Goal: Task Accomplishment & Management: Use online tool/utility

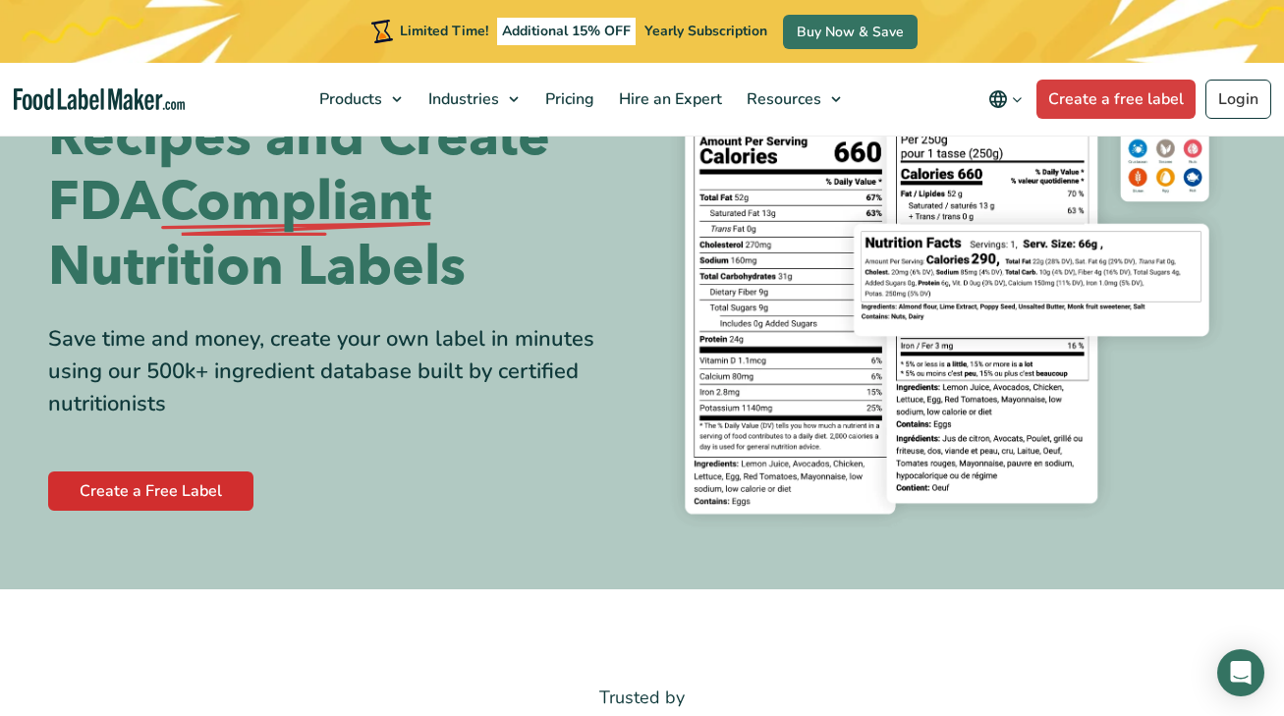
scroll to position [168, 0]
click at [143, 491] on link "Create a Free Label" at bounding box center [150, 490] width 205 height 39
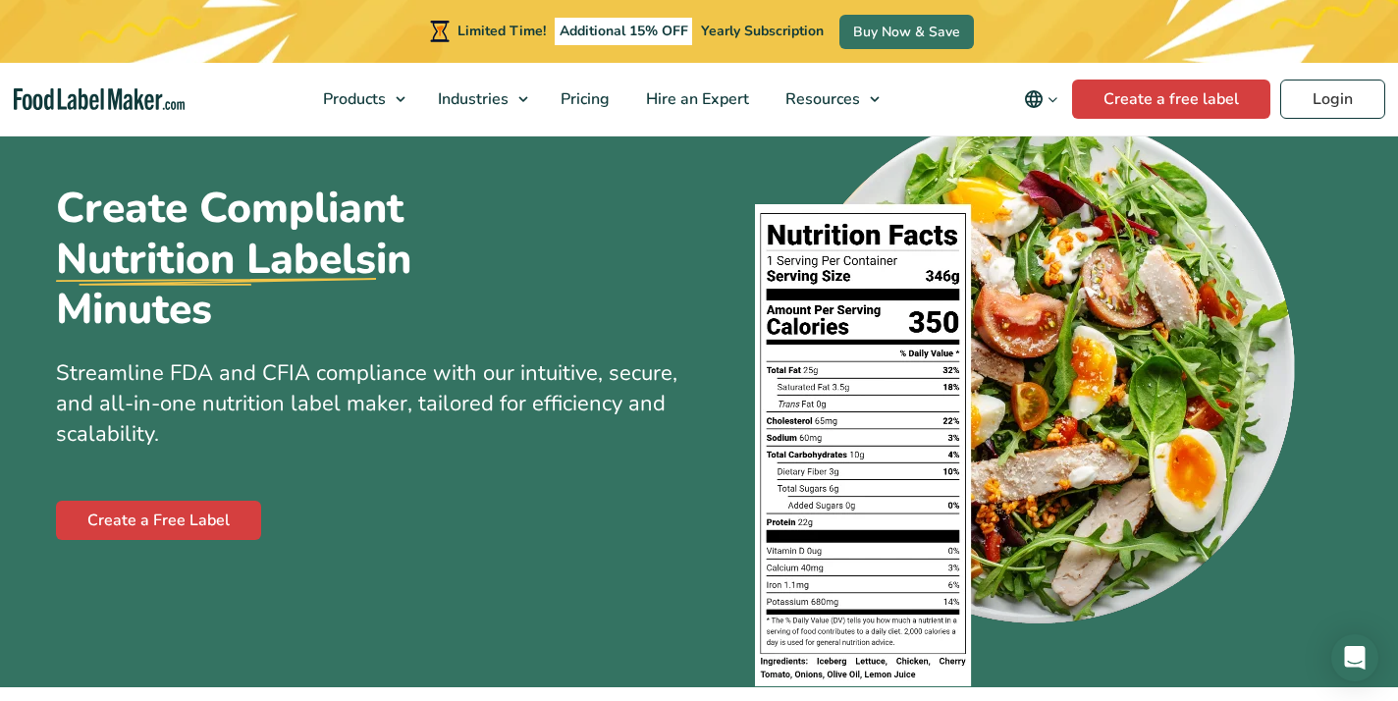
scroll to position [98, 0]
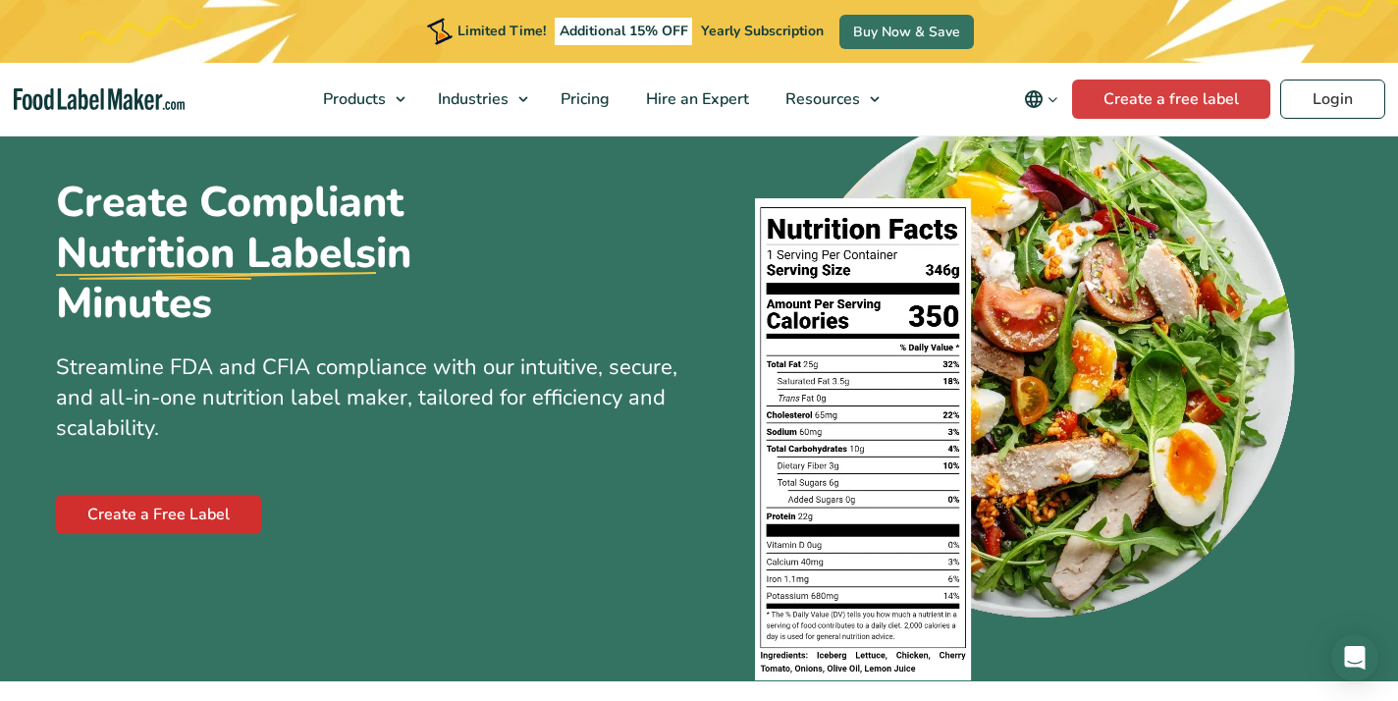
click at [214, 510] on link "Create a Free Label" at bounding box center [158, 514] width 205 height 39
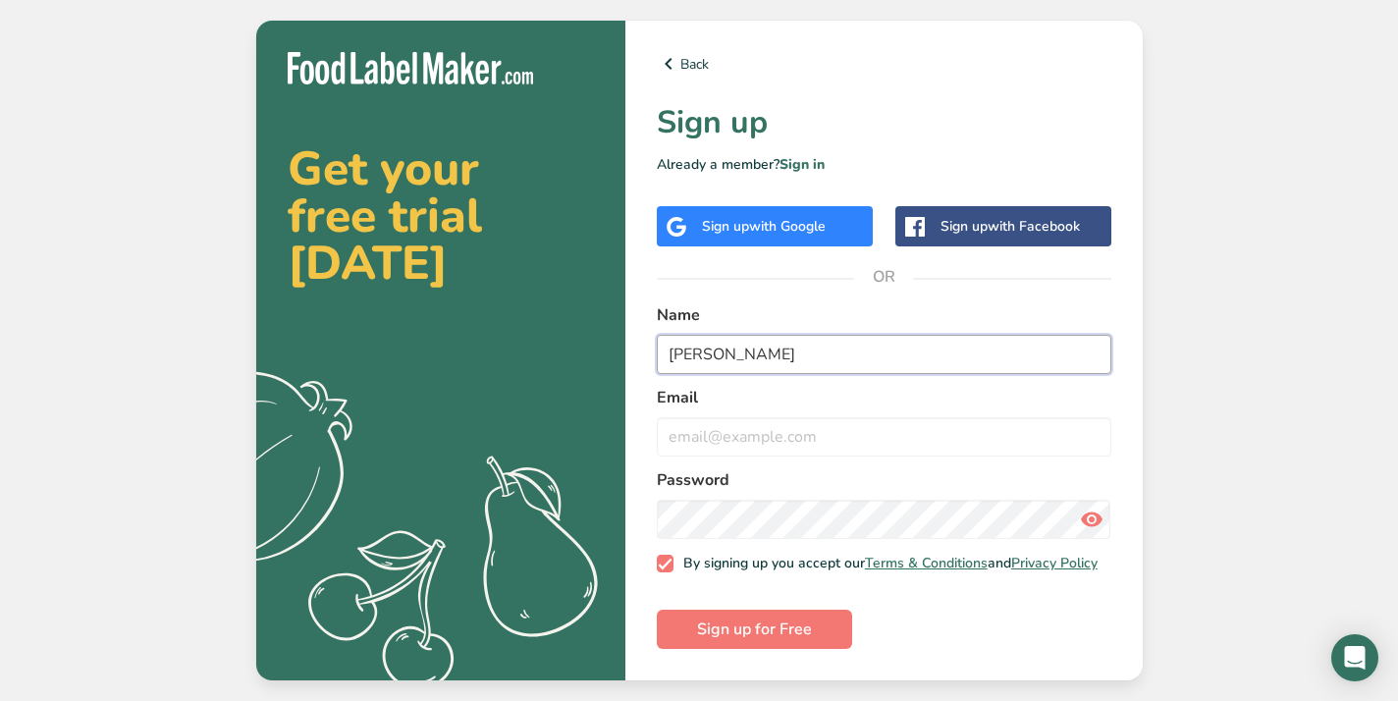
type input "[PERSON_NAME]"
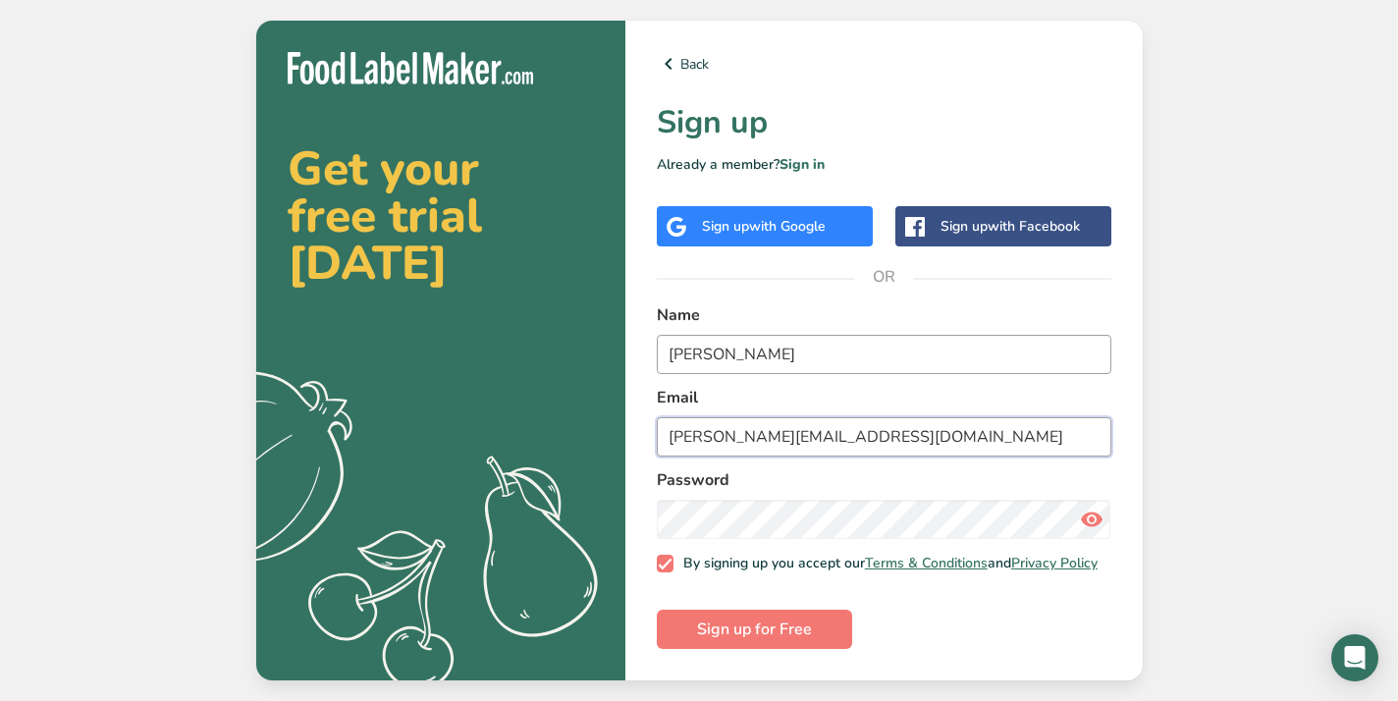
type input "[PERSON_NAME][EMAIL_ADDRESS][DOMAIN_NAME]"
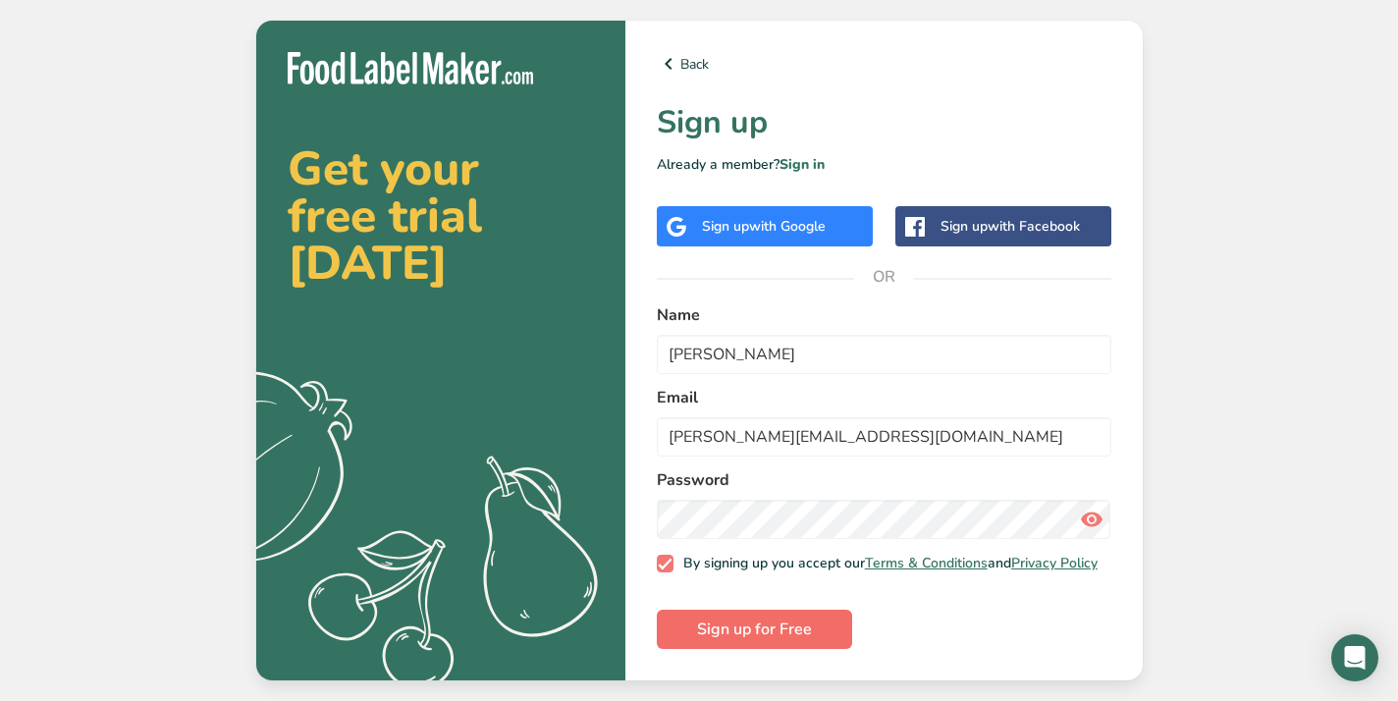
click at [732, 626] on span "Sign up for Free" at bounding box center [754, 630] width 115 height 24
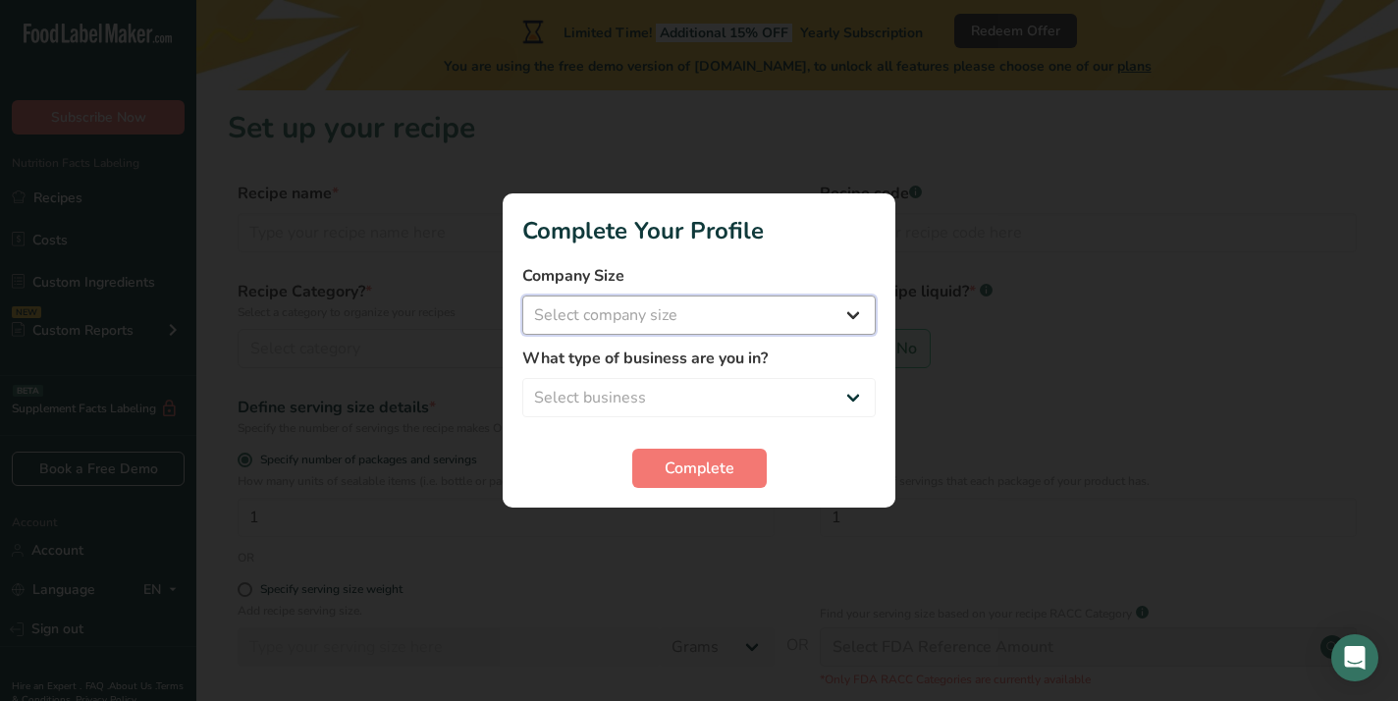
select select "1"
select select "8"
click at [673, 476] on span "Complete" at bounding box center [700, 469] width 70 height 24
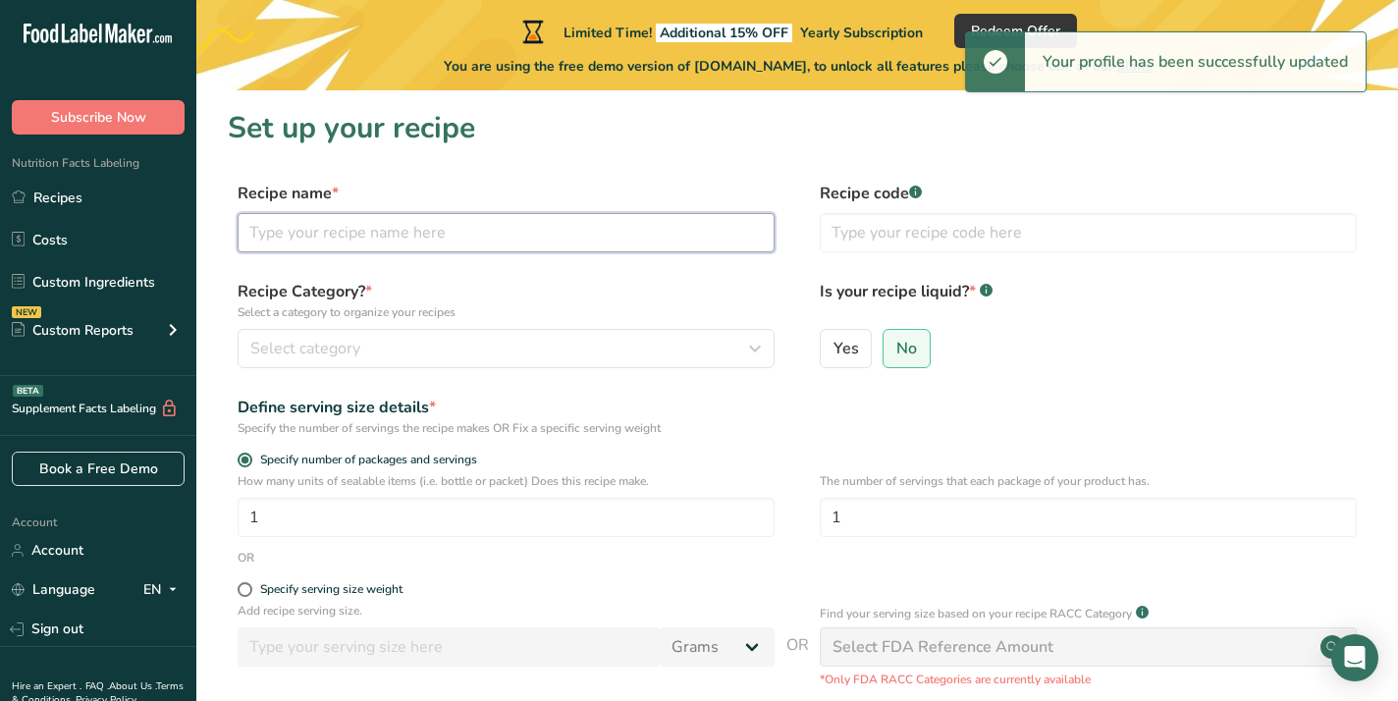
click at [590, 243] on input "text" at bounding box center [506, 232] width 537 height 39
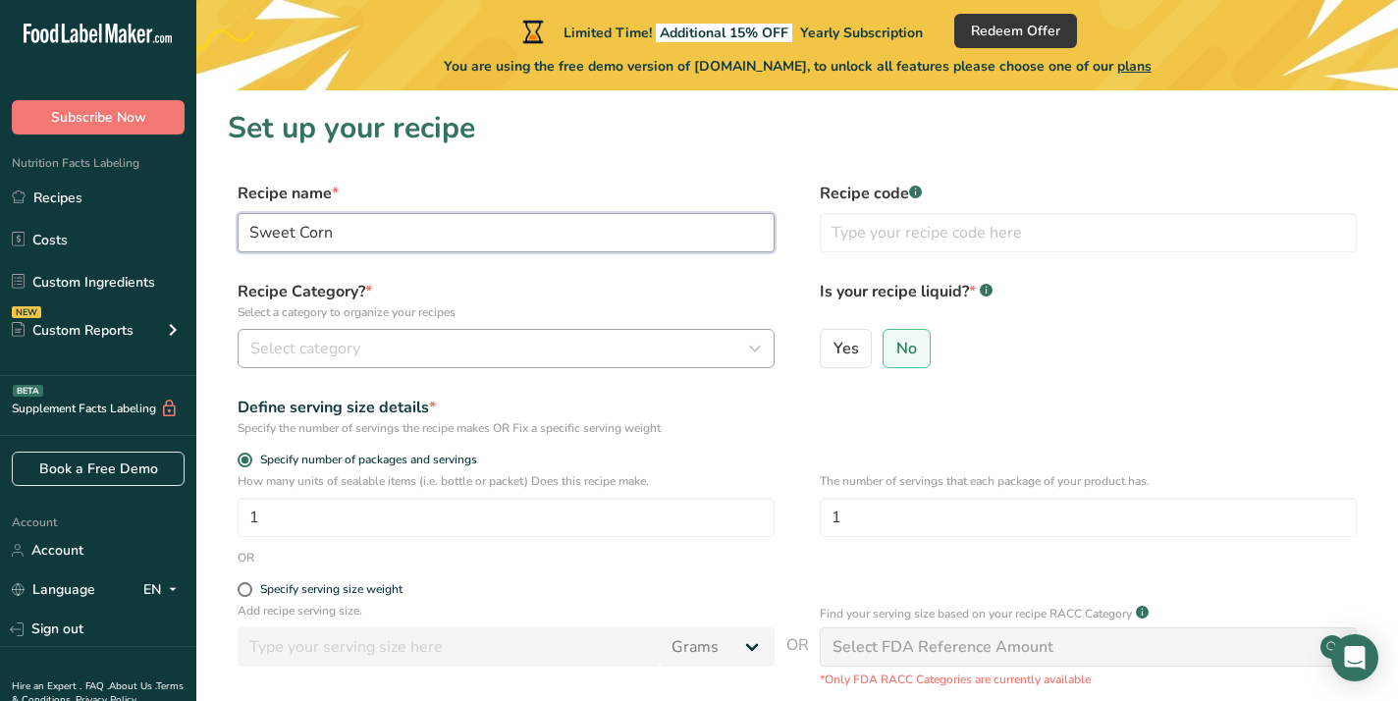
type input "Sweet Corn"
click at [752, 349] on icon "button" at bounding box center [755, 348] width 24 height 35
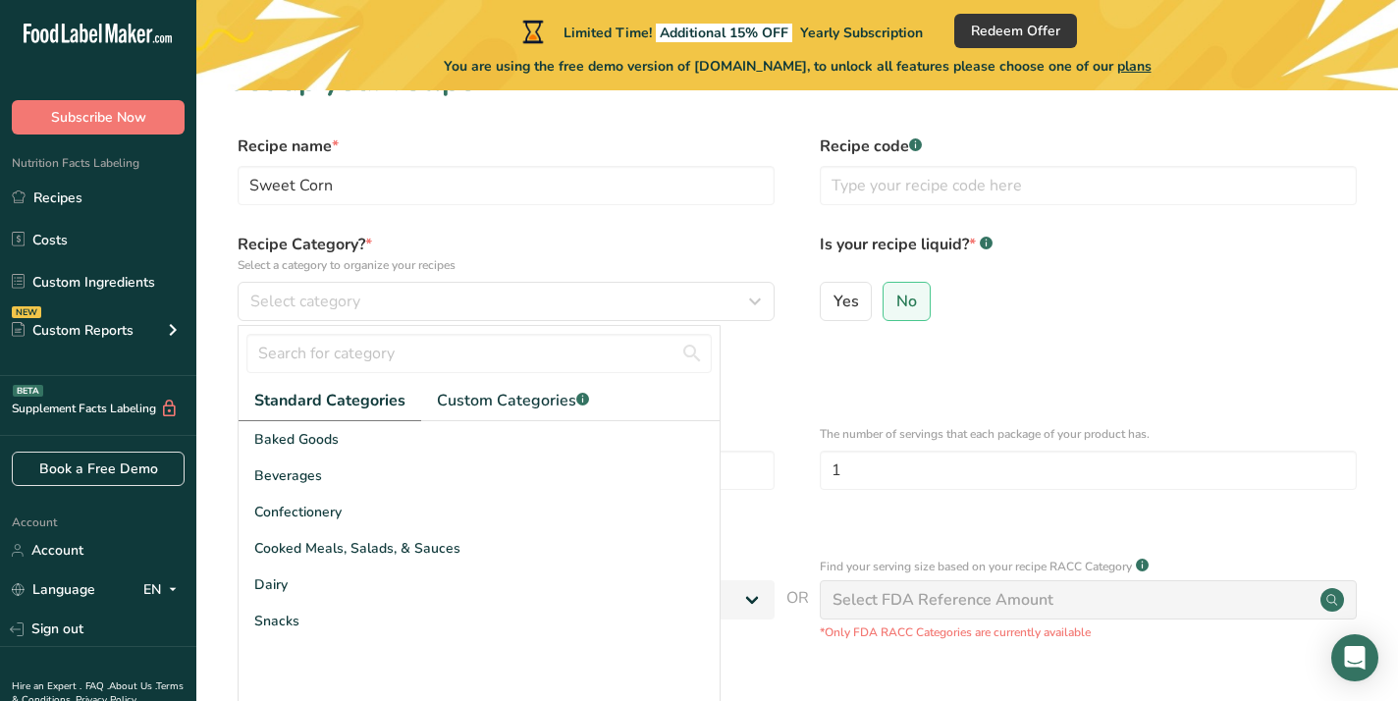
scroll to position [49, 0]
click at [737, 400] on form "Recipe name * Sweet Corn Recipe code .a-a{fill:#347362;}.b-a{fill:#fff;} Recipe…" at bounding box center [797, 461] width 1139 height 657
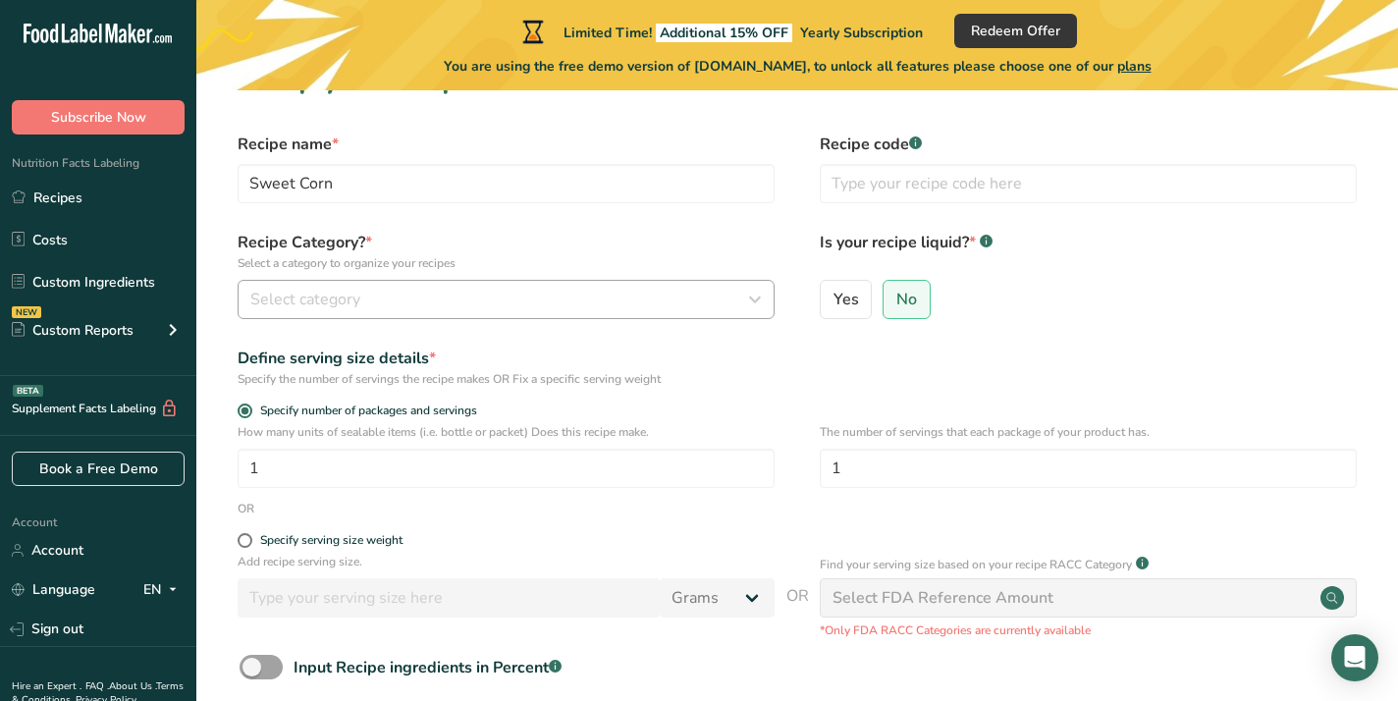
click at [748, 298] on icon "button" at bounding box center [755, 299] width 24 height 35
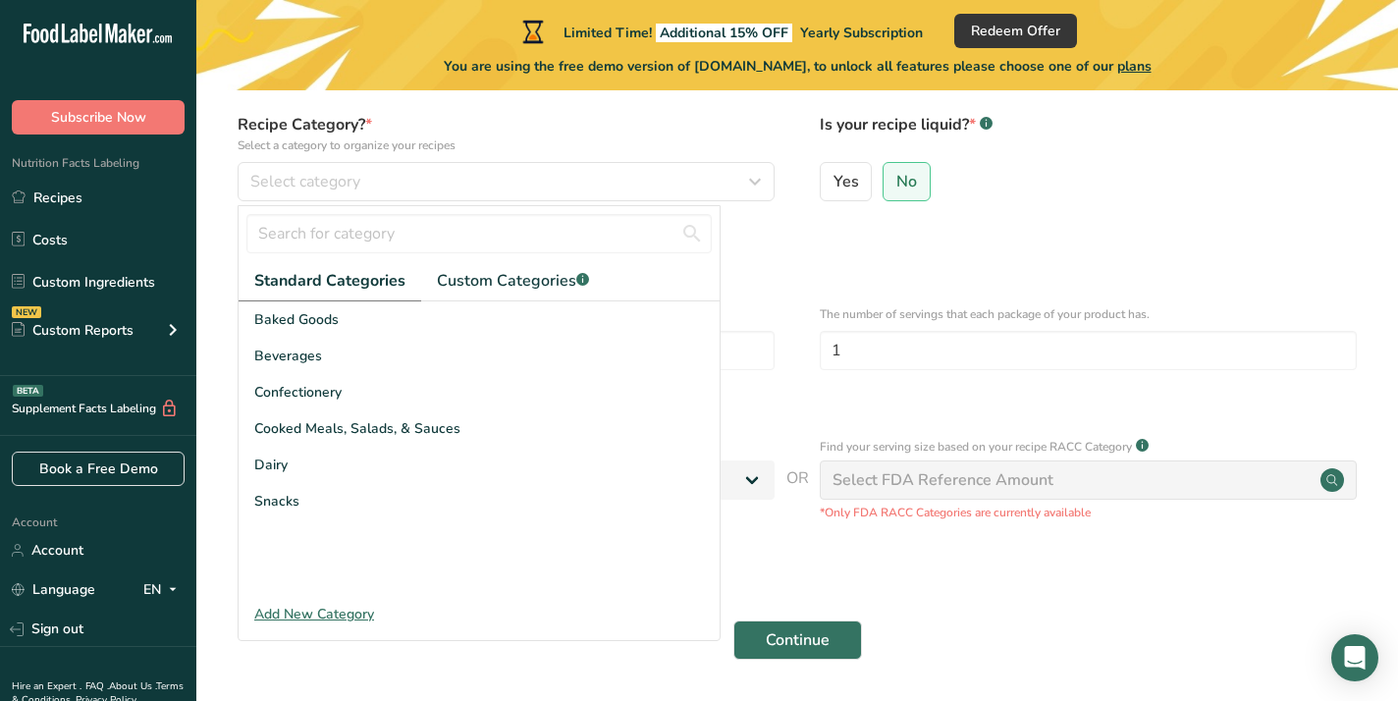
scroll to position [177, 0]
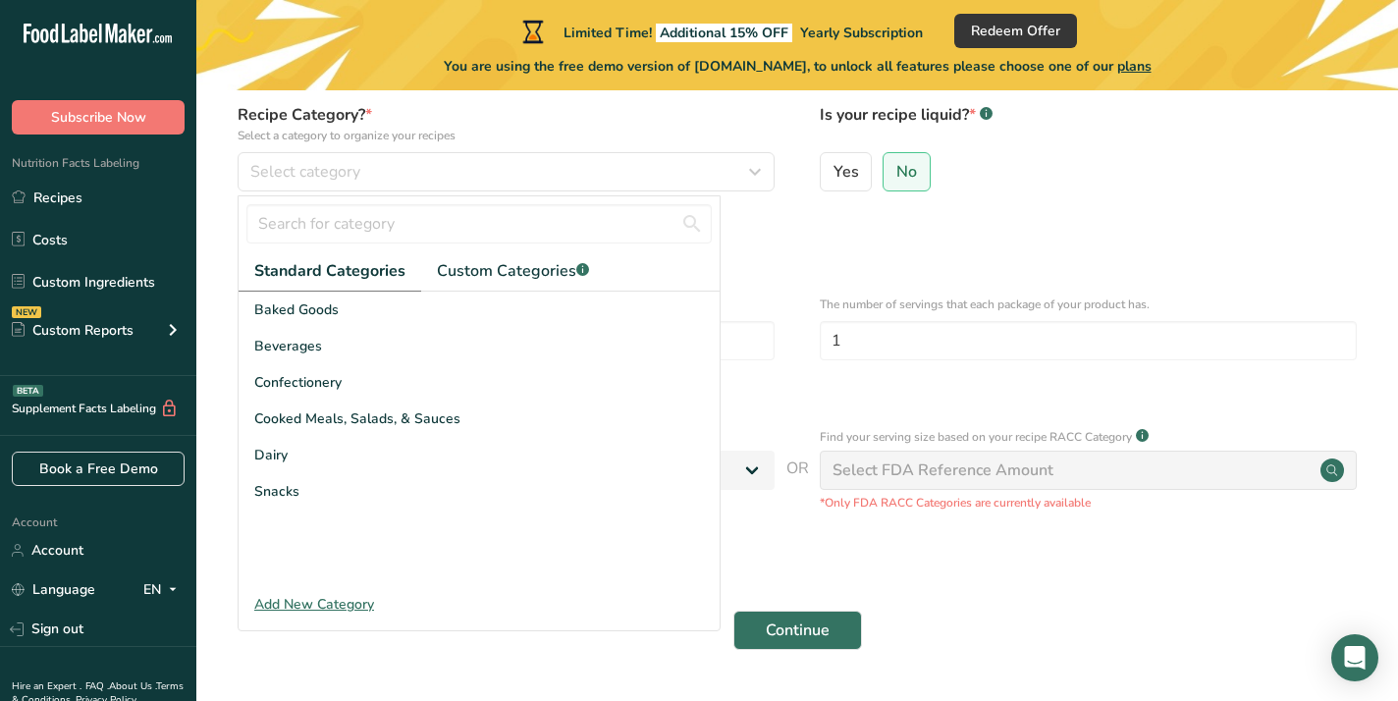
click at [321, 606] on div "Add New Category" at bounding box center [479, 604] width 481 height 21
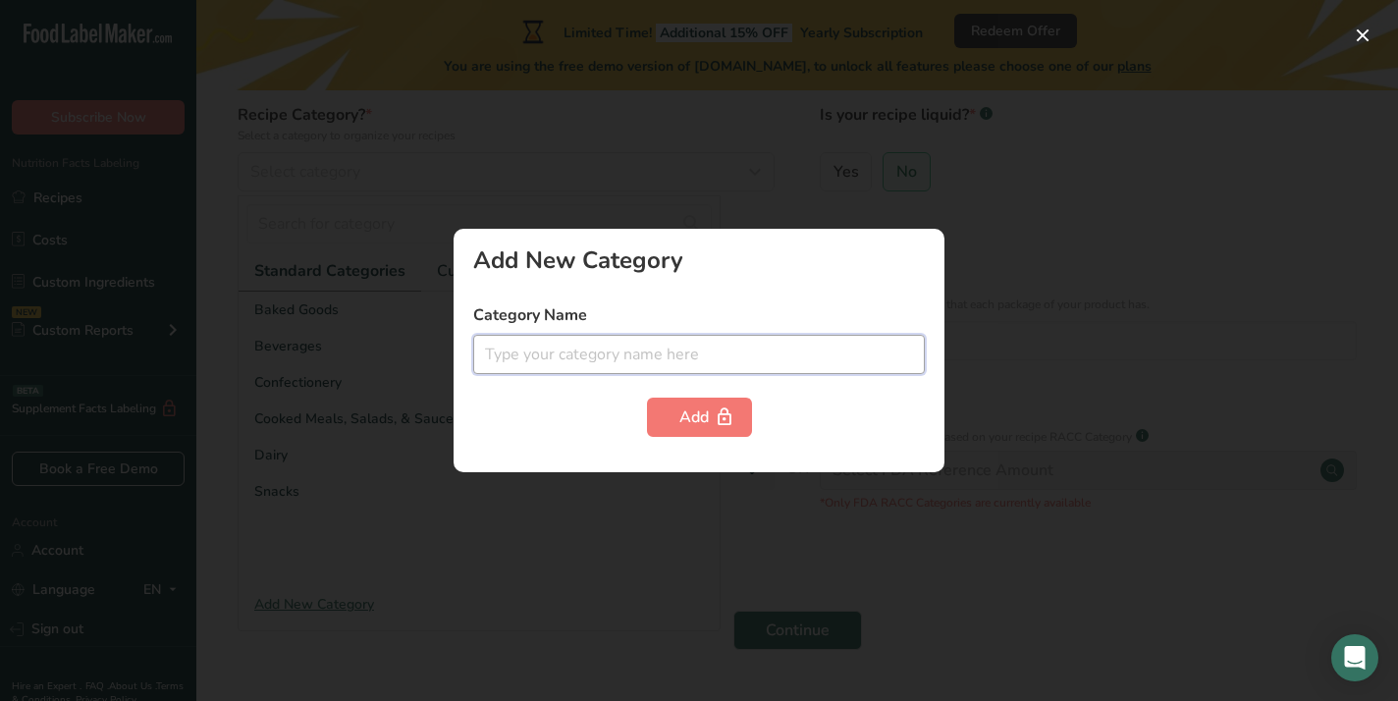
click at [528, 355] on input "text" at bounding box center [699, 354] width 452 height 39
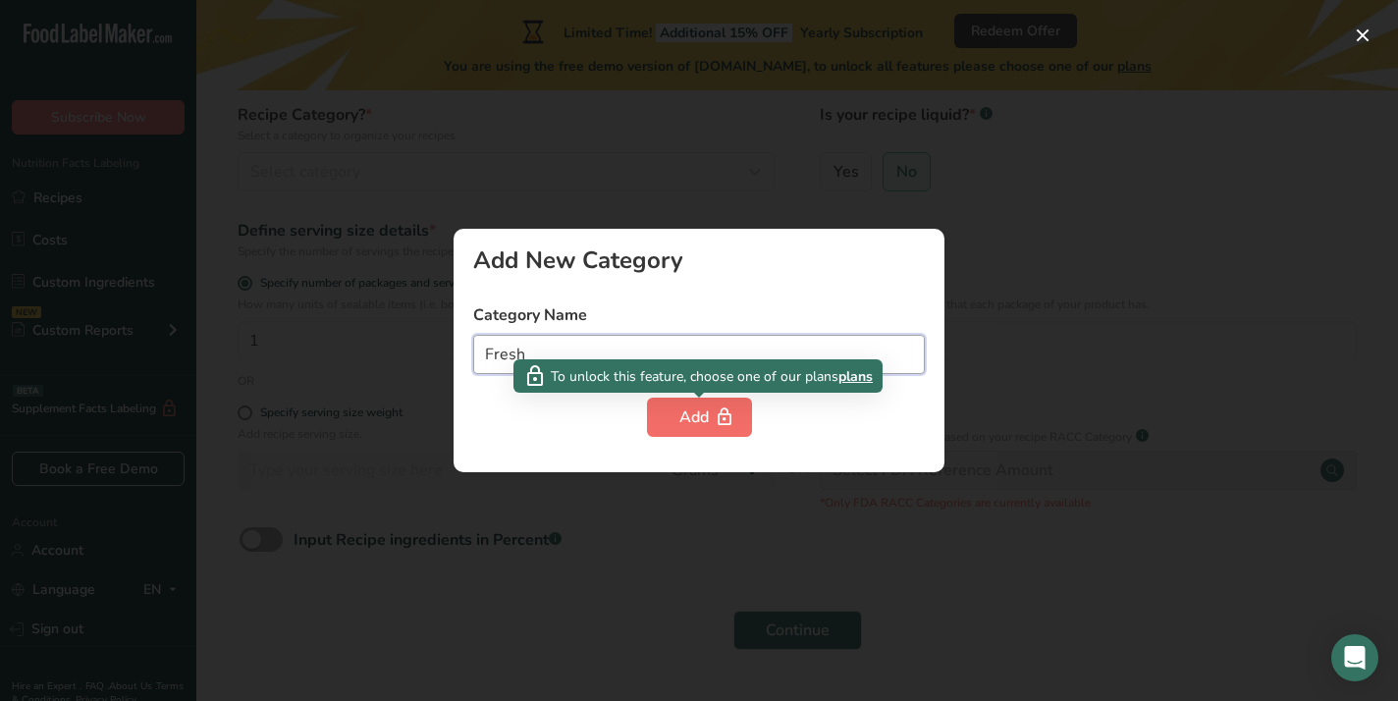
type input "Fresh"
click at [669, 410] on button "Add" at bounding box center [699, 417] width 105 height 39
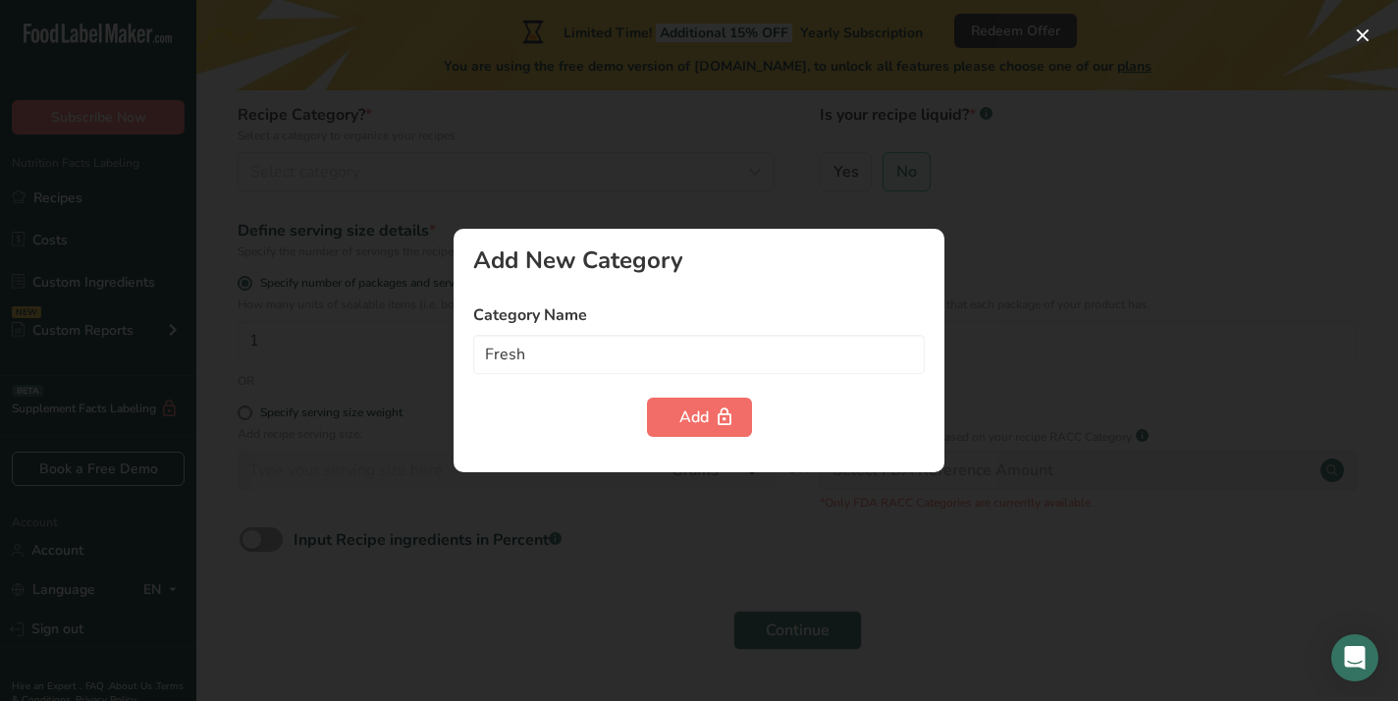
click at [678, 414] on button "Add" at bounding box center [699, 417] width 105 height 39
click at [696, 197] on div at bounding box center [699, 350] width 1398 height 701
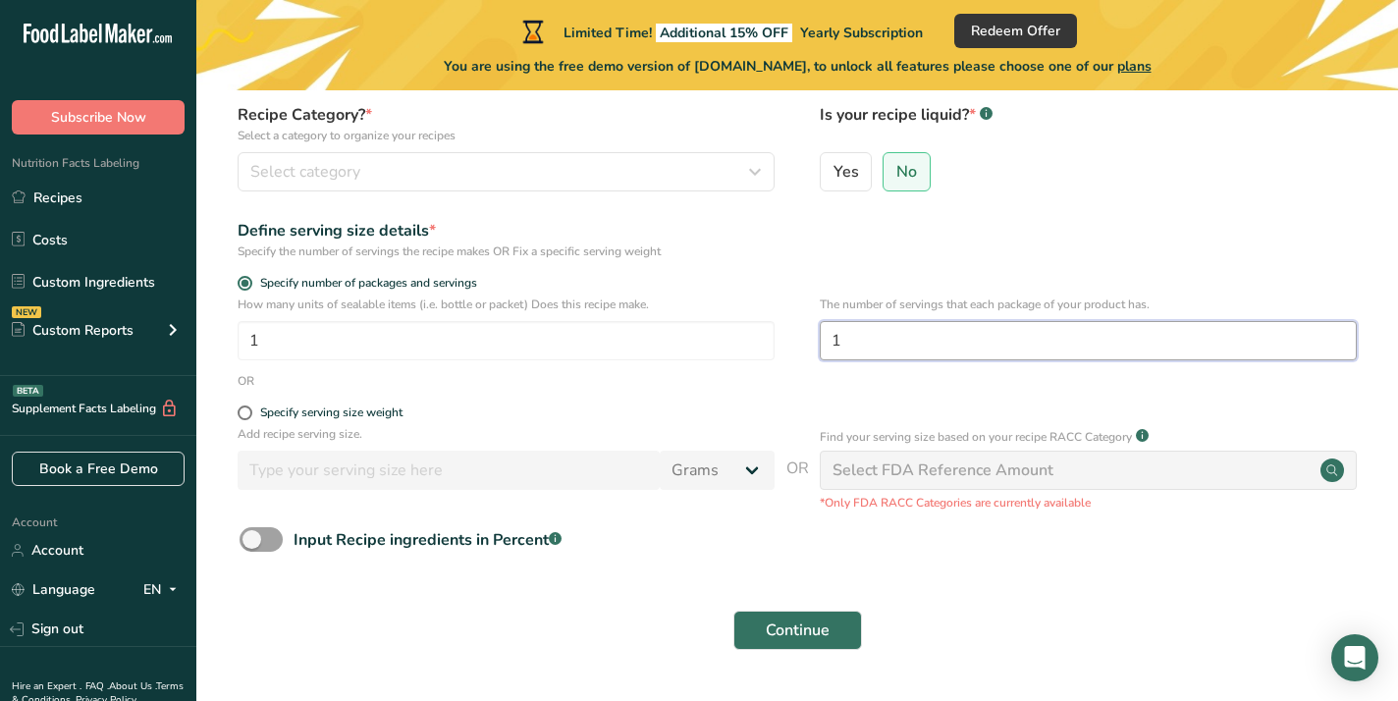
drag, startPoint x: 860, startPoint y: 345, endPoint x: 777, endPoint y: 345, distance: 83.5
click at [777, 345] on div "How many units of sealable items (i.e. bottle or packet) Does this recipe make.…" at bounding box center [797, 334] width 1139 height 77
type input "4"
click at [1151, 467] on div "Select FDA Reference Amount" at bounding box center [1088, 470] width 537 height 39
click at [755, 167] on icon "button" at bounding box center [755, 171] width 24 height 35
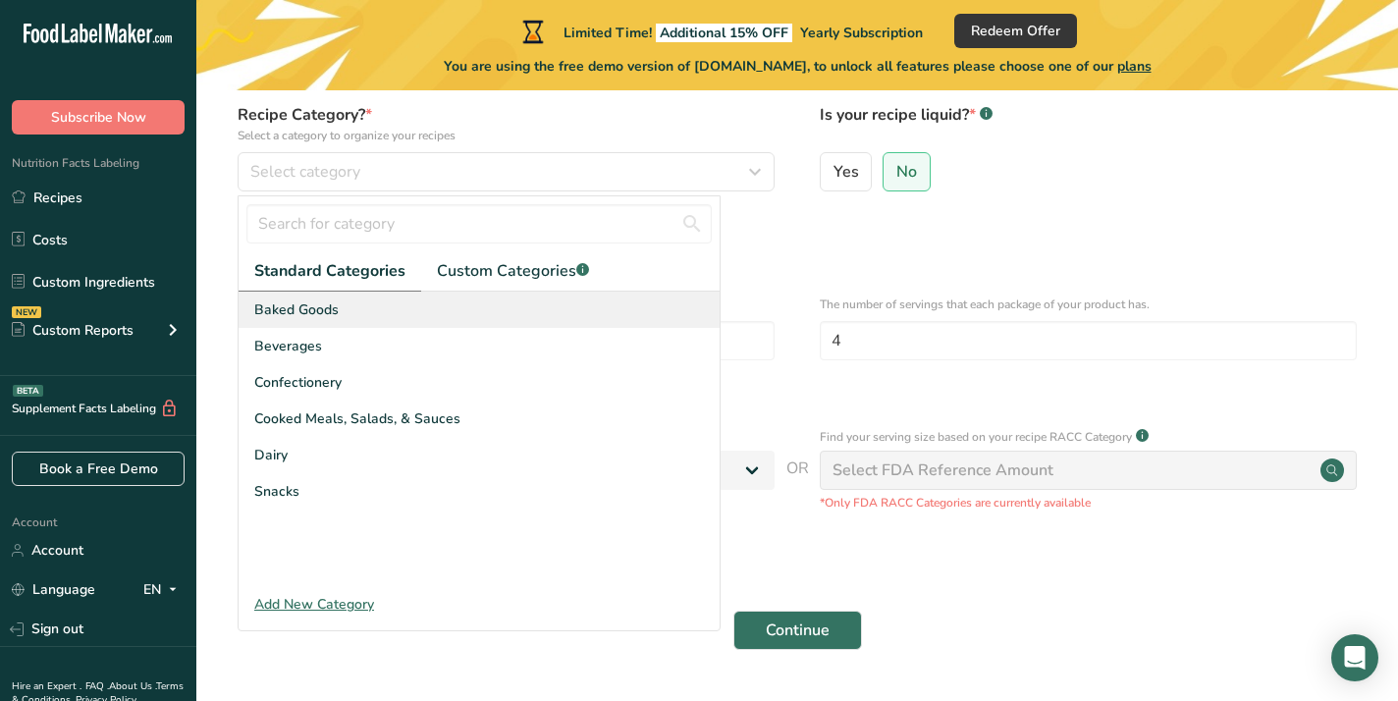
click at [332, 305] on span "Baked Goods" at bounding box center [296, 310] width 84 height 21
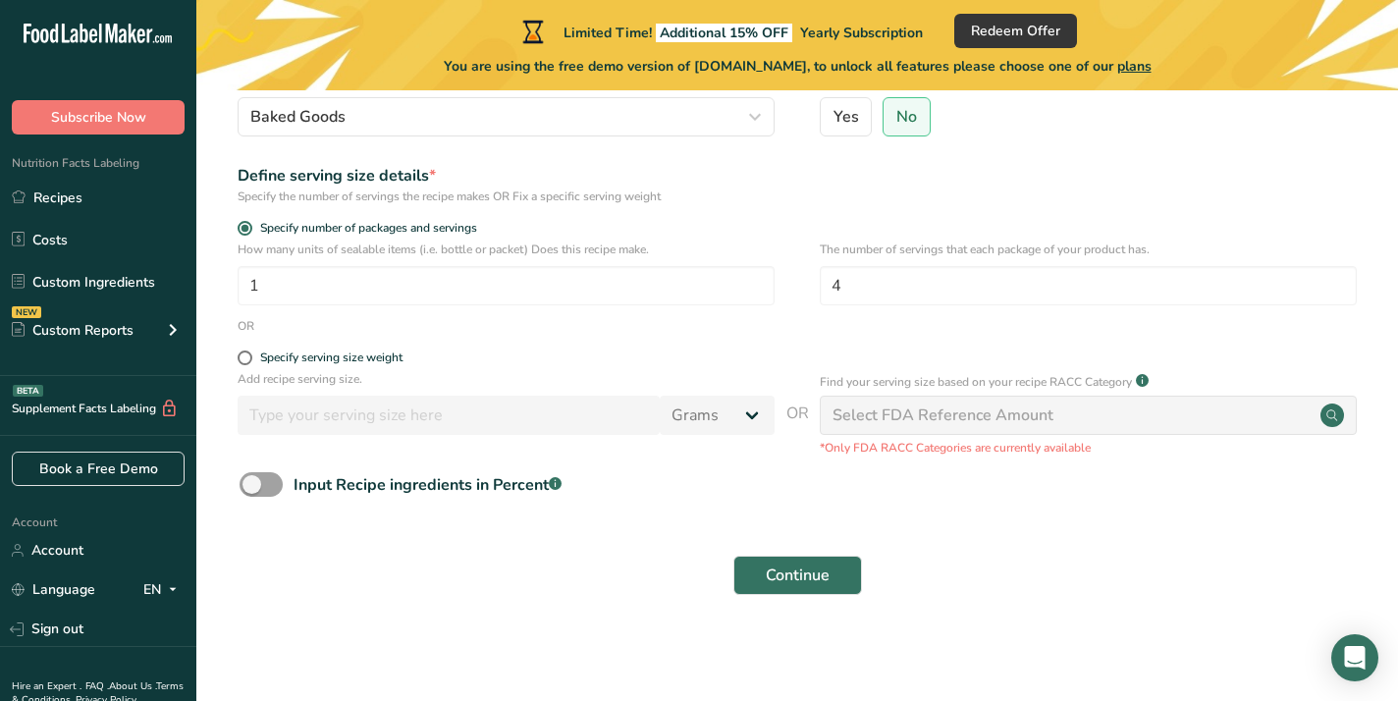
scroll to position [231, 0]
click at [254, 482] on span at bounding box center [261, 485] width 43 height 25
click at [252, 482] on input "Input Recipe ingredients in Percent .a-a{fill:#347362;}.b-a{fill:#fff;}" at bounding box center [246, 485] width 13 height 13
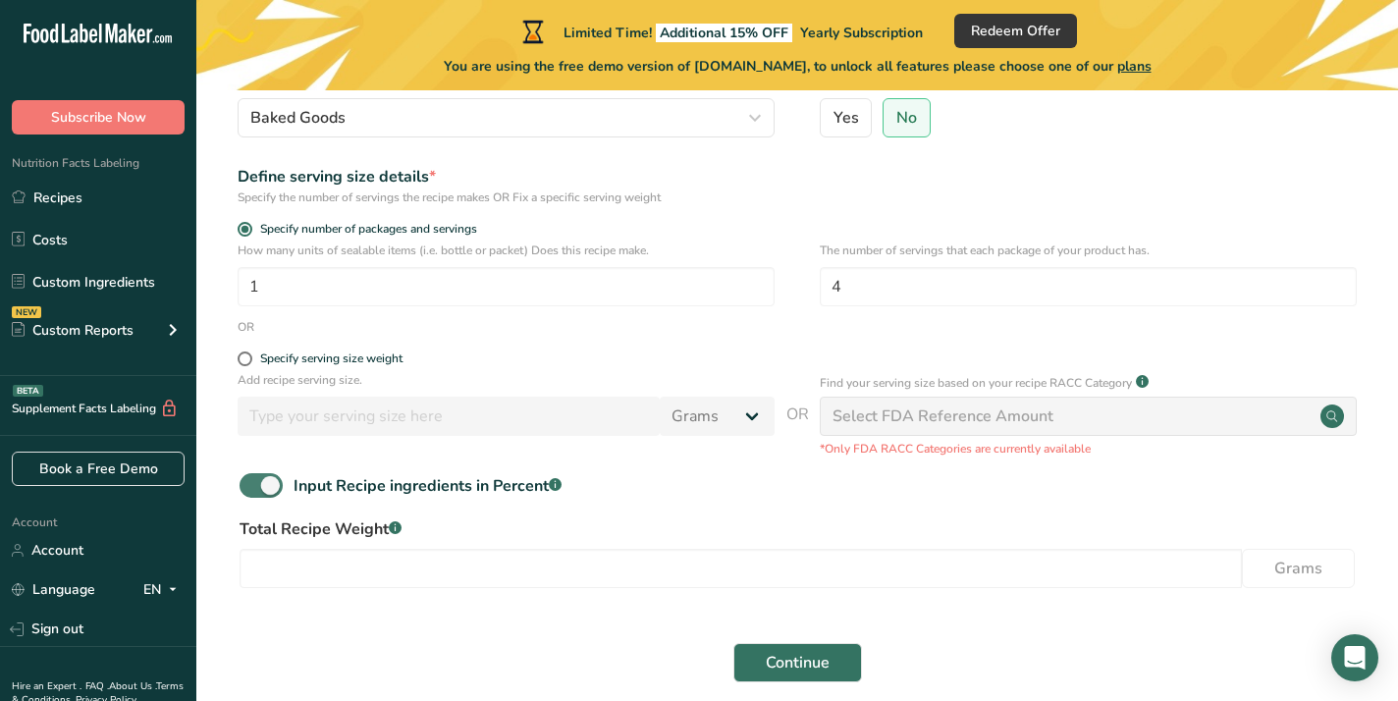
click at [261, 483] on span at bounding box center [261, 485] width 43 height 25
click at [252, 483] on input "Input Recipe ingredients in Percent .a-a{fill:#347362;}.b-a{fill:#fff;}" at bounding box center [246, 485] width 13 height 13
checkbox input "false"
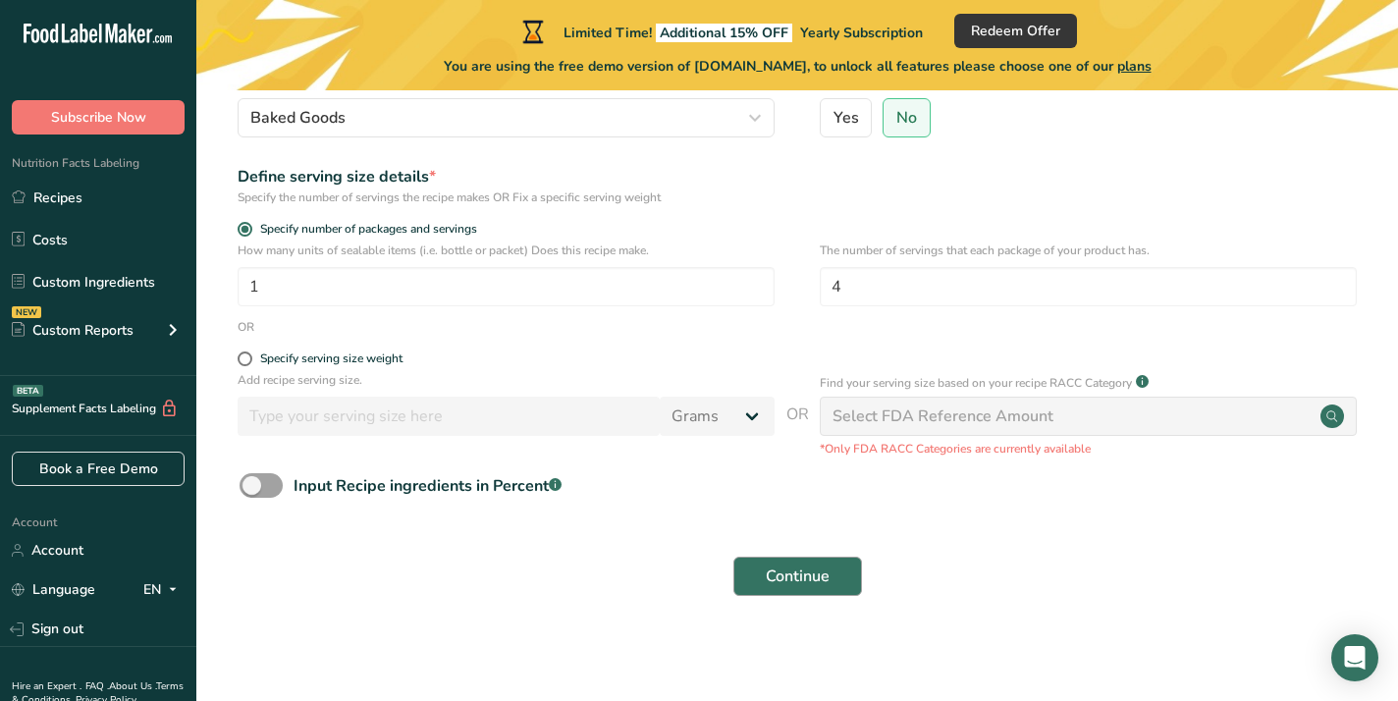
click at [812, 573] on span "Continue" at bounding box center [798, 577] width 64 height 24
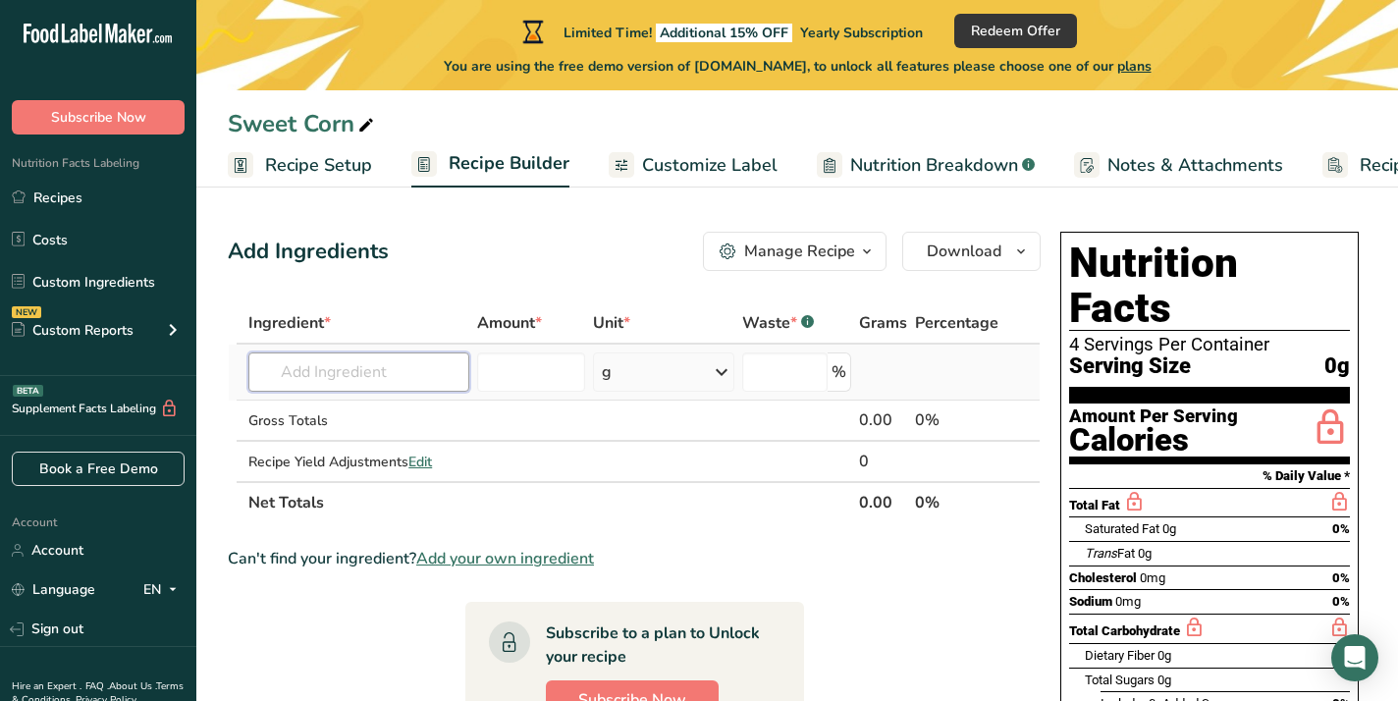
click at [403, 372] on input "text" at bounding box center [358, 372] width 220 height 39
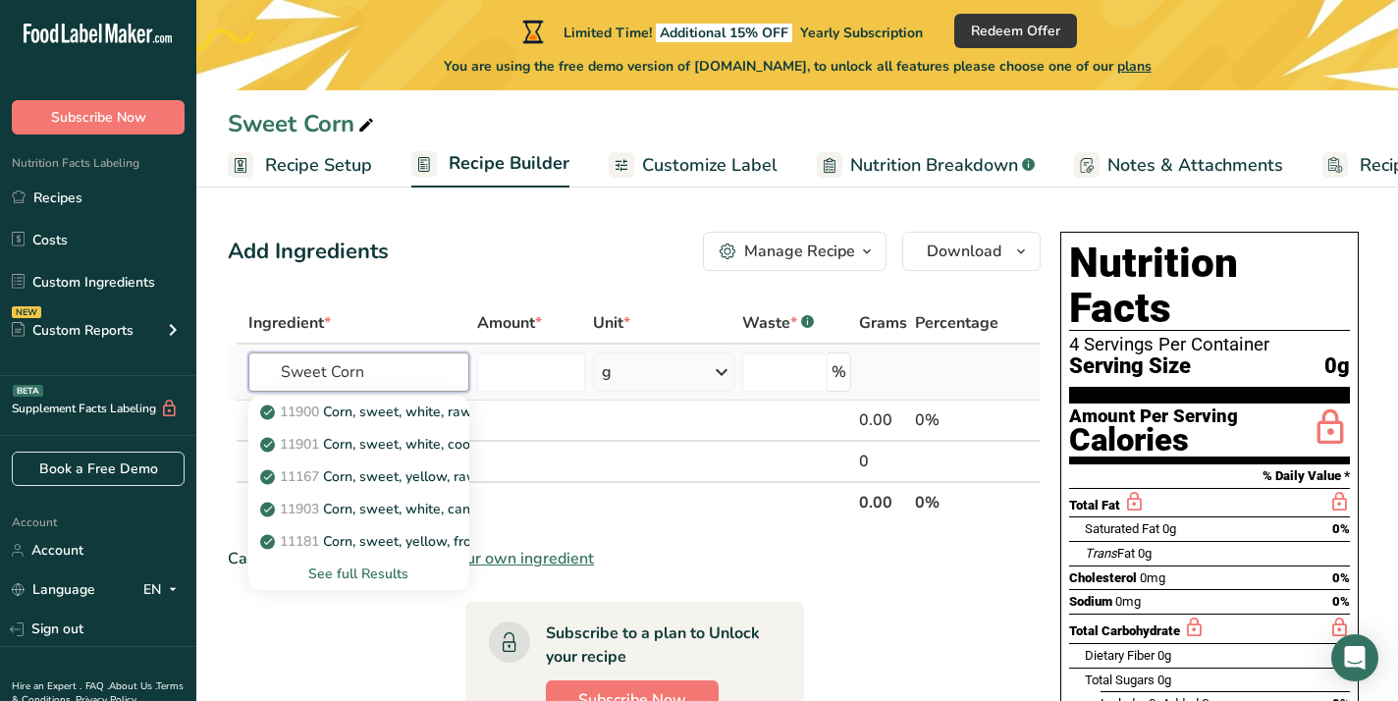
type input "Sweet Corn"
click at [346, 566] on div "See full Results" at bounding box center [358, 574] width 189 height 21
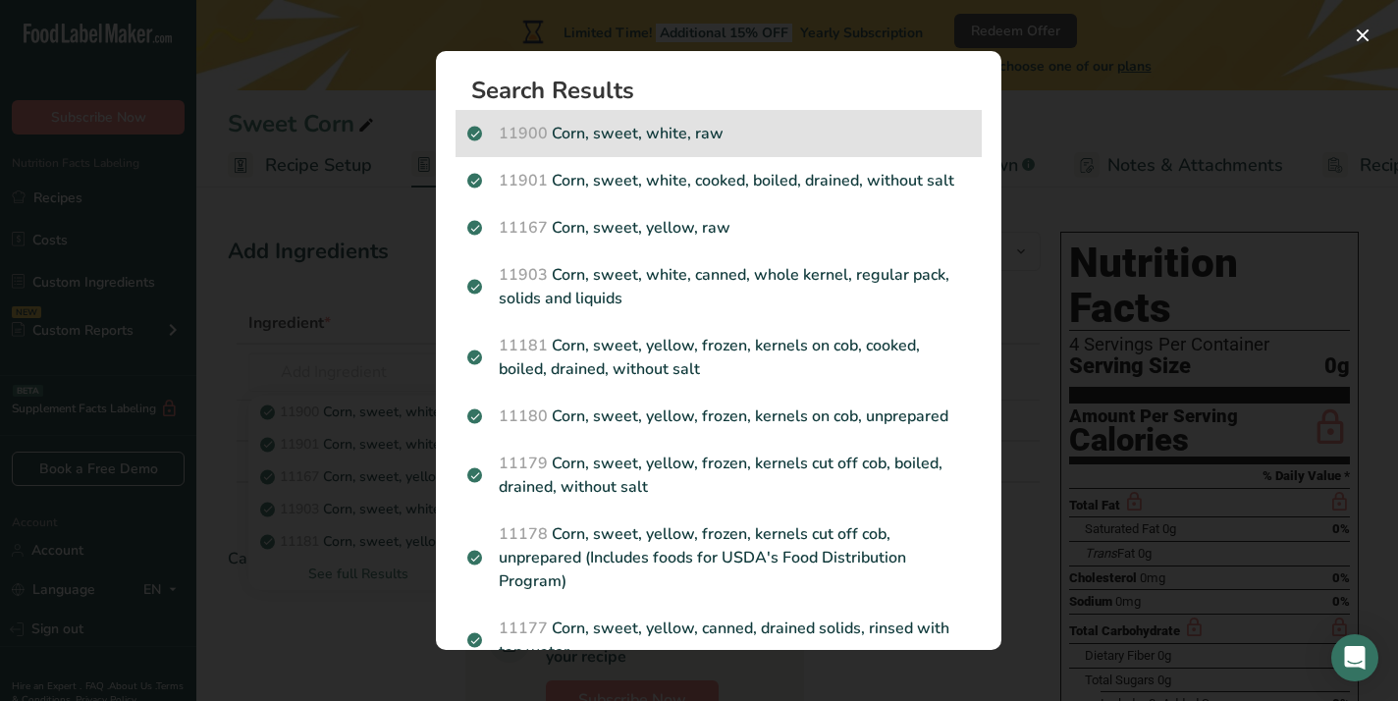
click at [636, 138] on p "11900 Corn, sweet, white, raw" at bounding box center [718, 134] width 503 height 24
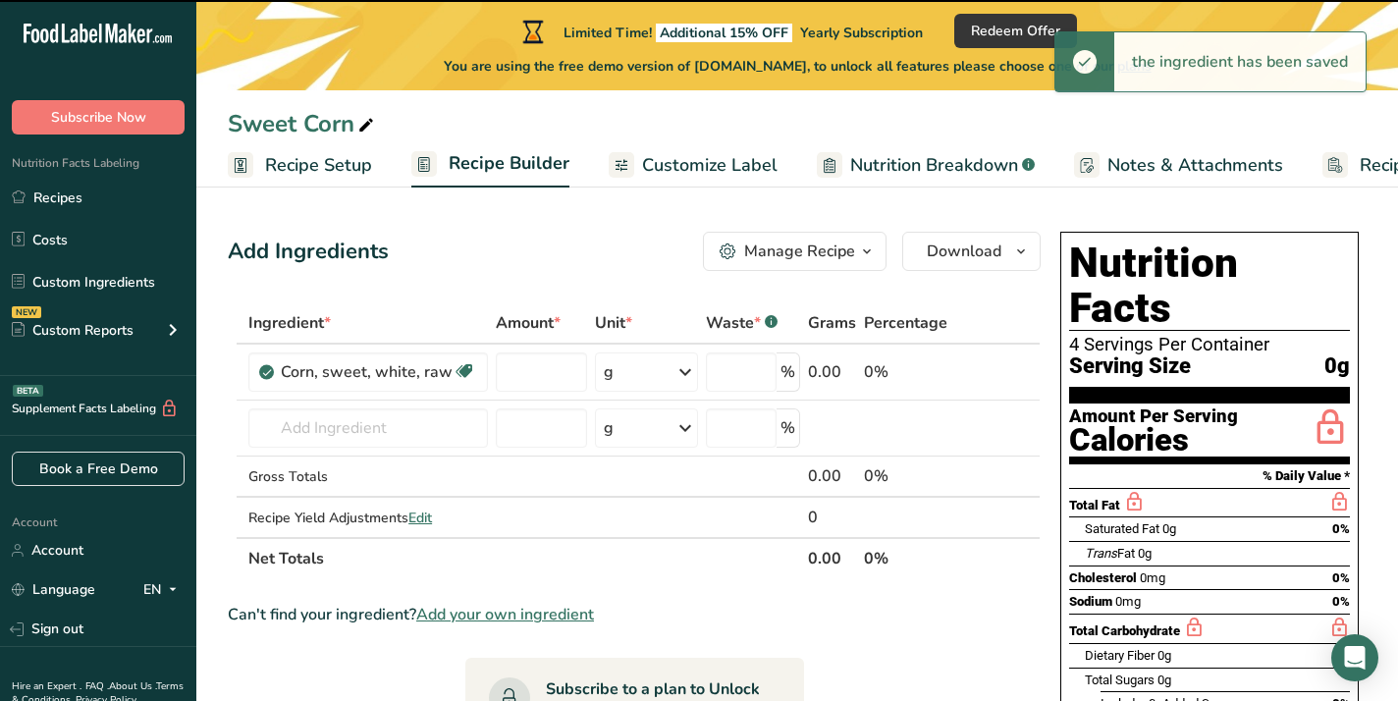
type input "0"
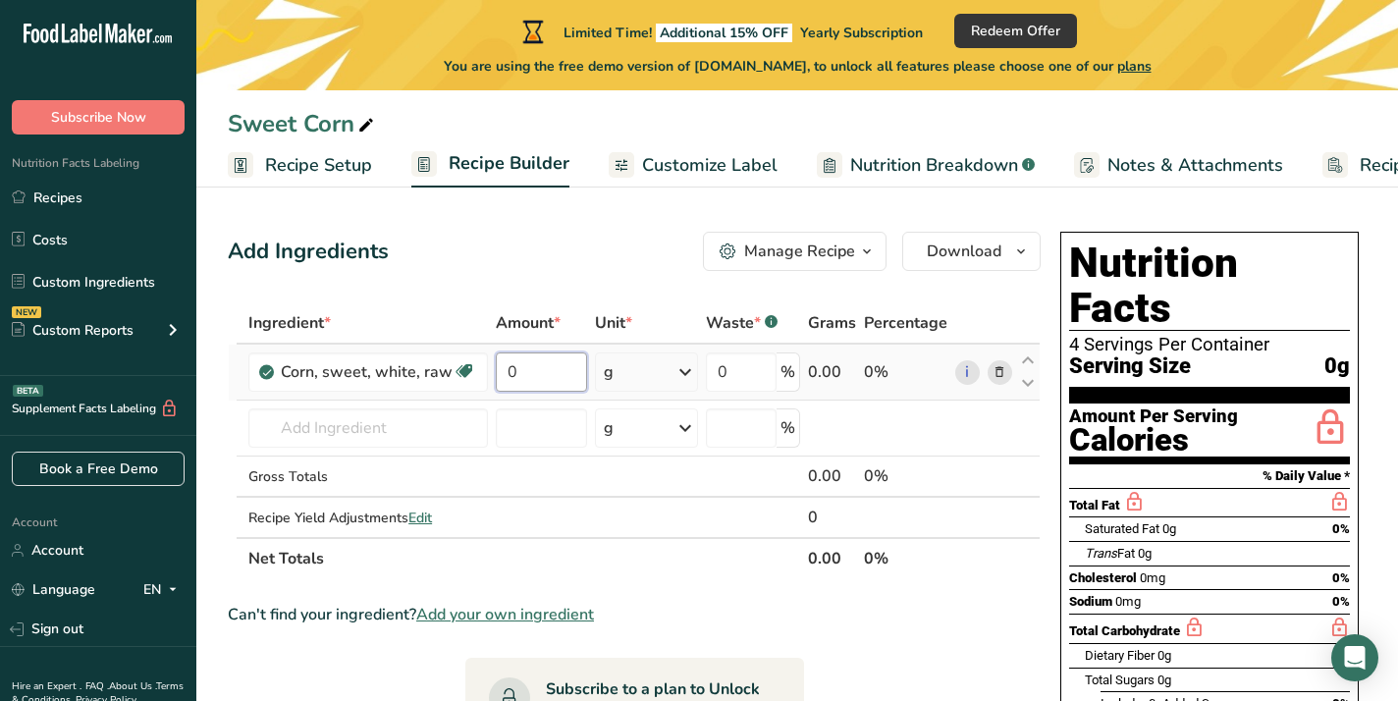
click at [534, 371] on input "0" at bounding box center [541, 372] width 91 height 39
click at [682, 368] on div "Ingredient * Amount * Unit * Waste * .a-a{fill:#347362;}.b-a{fill:#fff;} Grams …" at bounding box center [634, 440] width 813 height 277
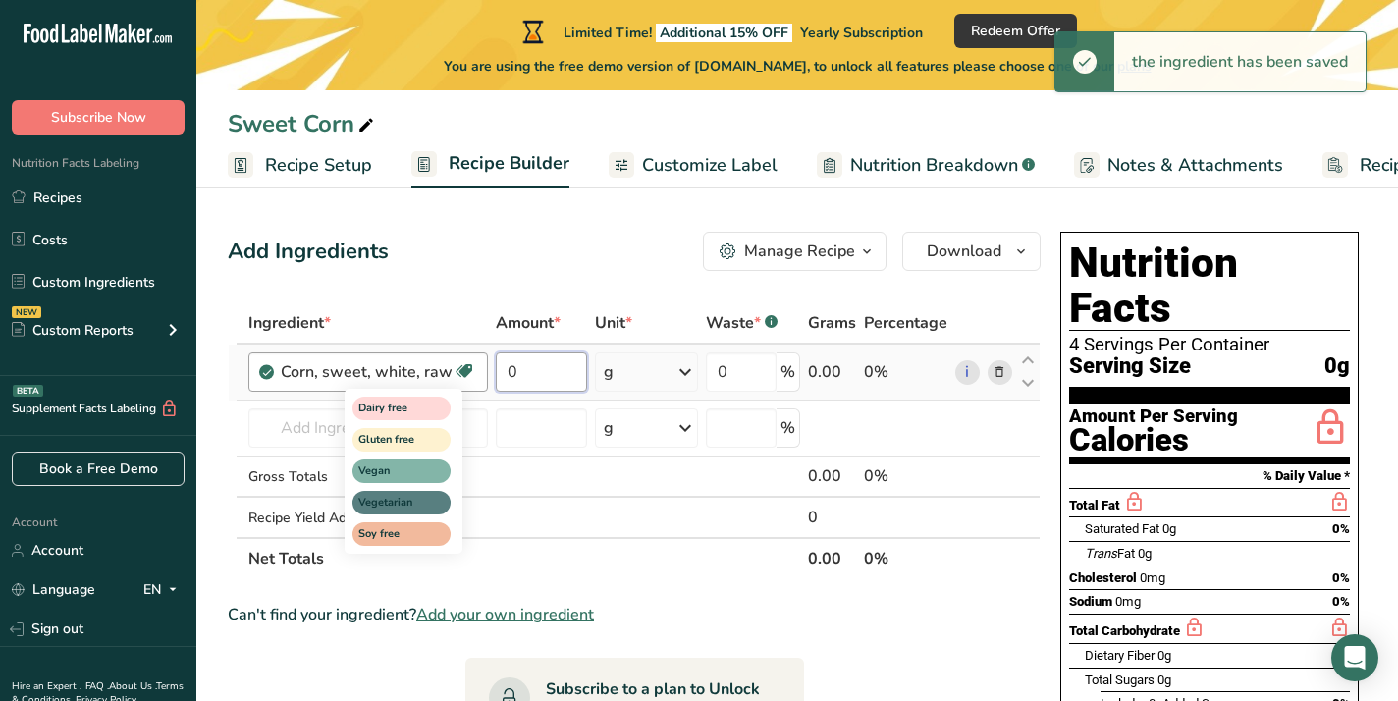
drag, startPoint x: 559, startPoint y: 376, endPoint x: 467, endPoint y: 374, distance: 91.3
click at [467, 374] on tr "Corn, sweet, white, raw Dairy free Gluten free Vegan Vegetarian Soy free 0 g Po…" at bounding box center [634, 373] width 811 height 56
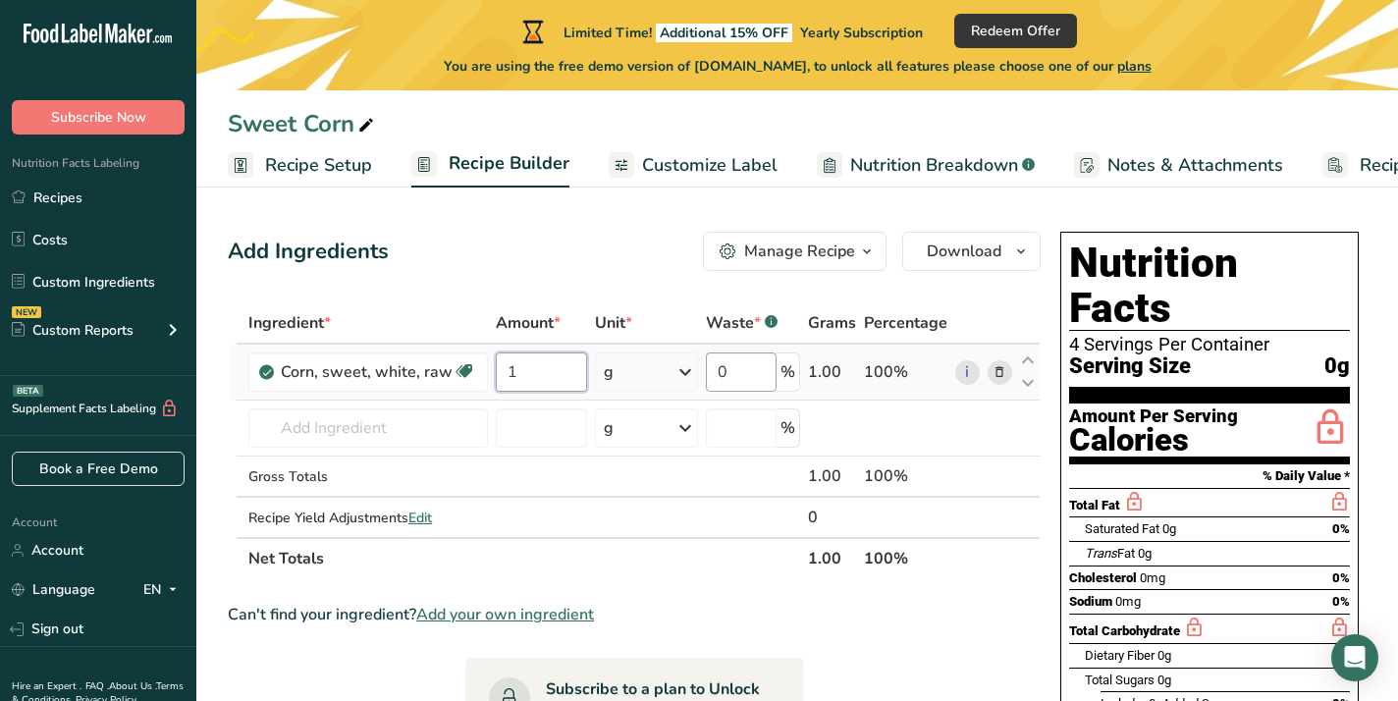
type input "1"
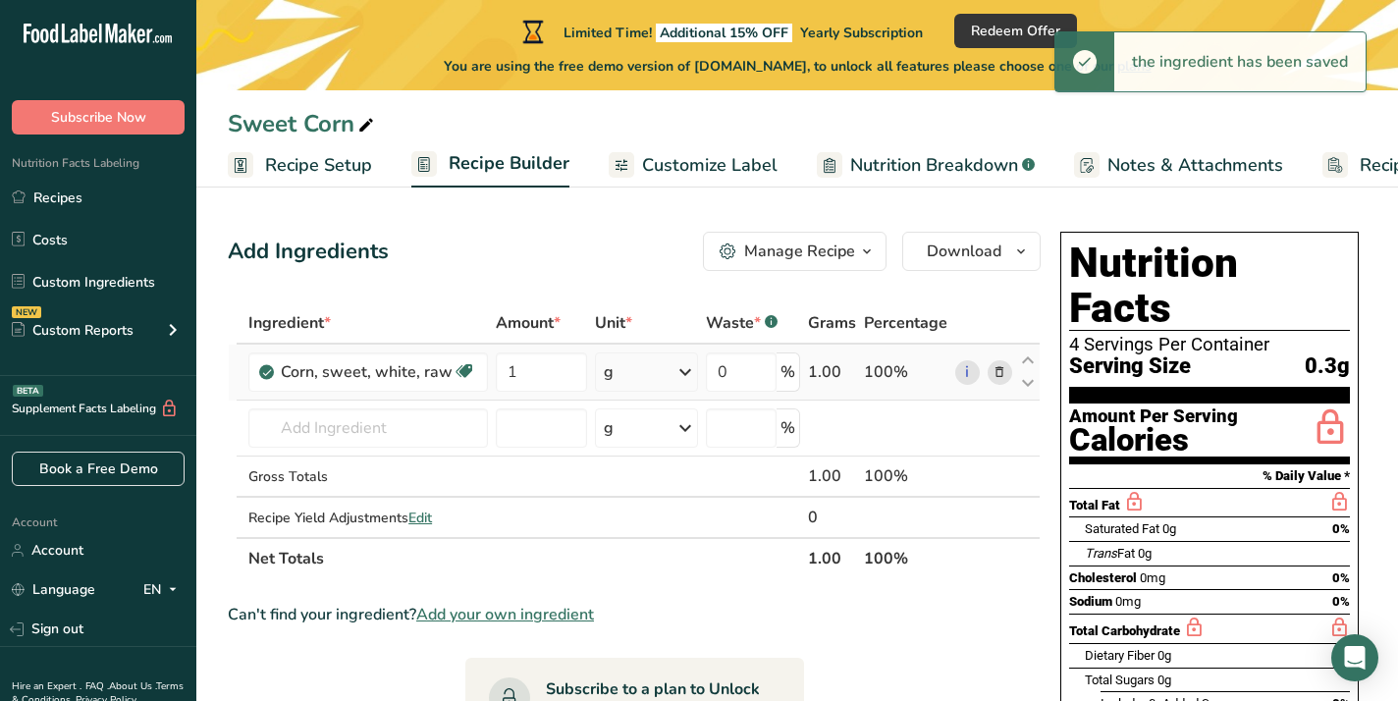
click at [691, 369] on icon at bounding box center [686, 372] width 24 height 35
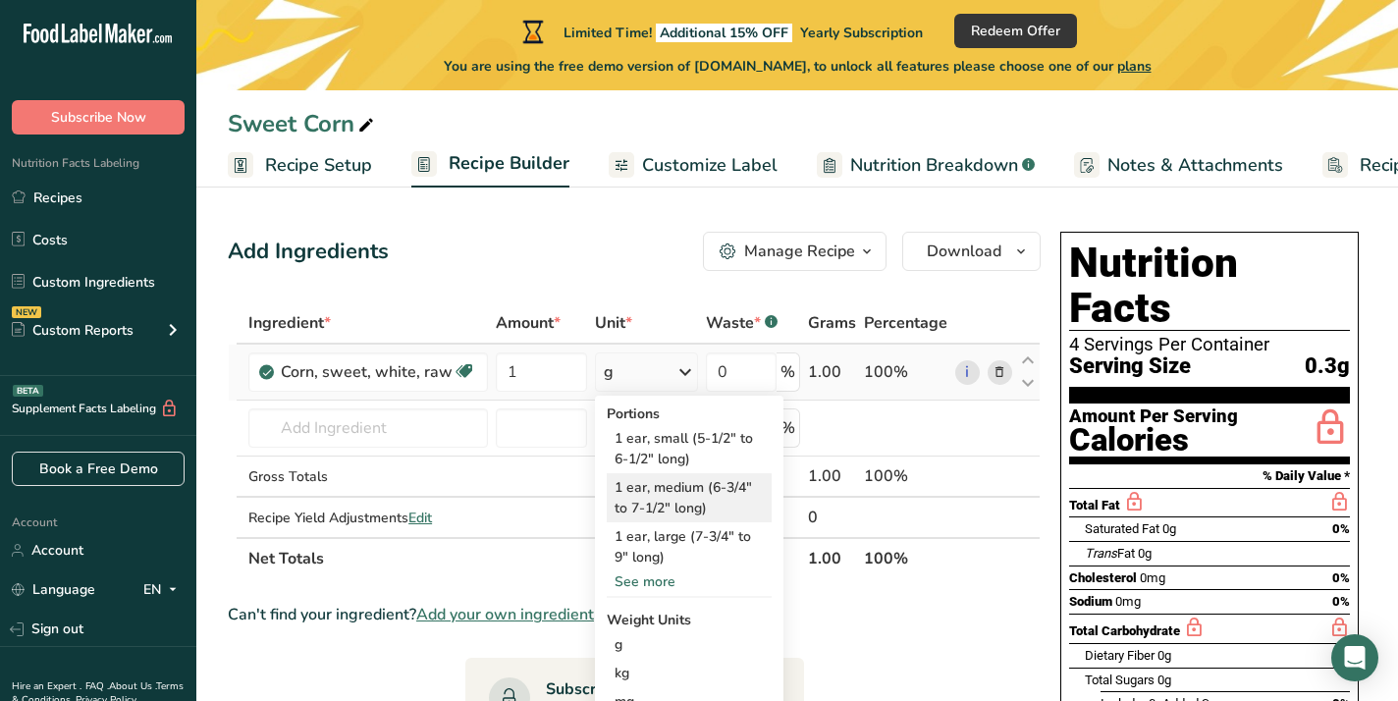
click at [666, 482] on div "1 ear, medium (6-3/4" to 7-1/2" long)" at bounding box center [689, 497] width 165 height 49
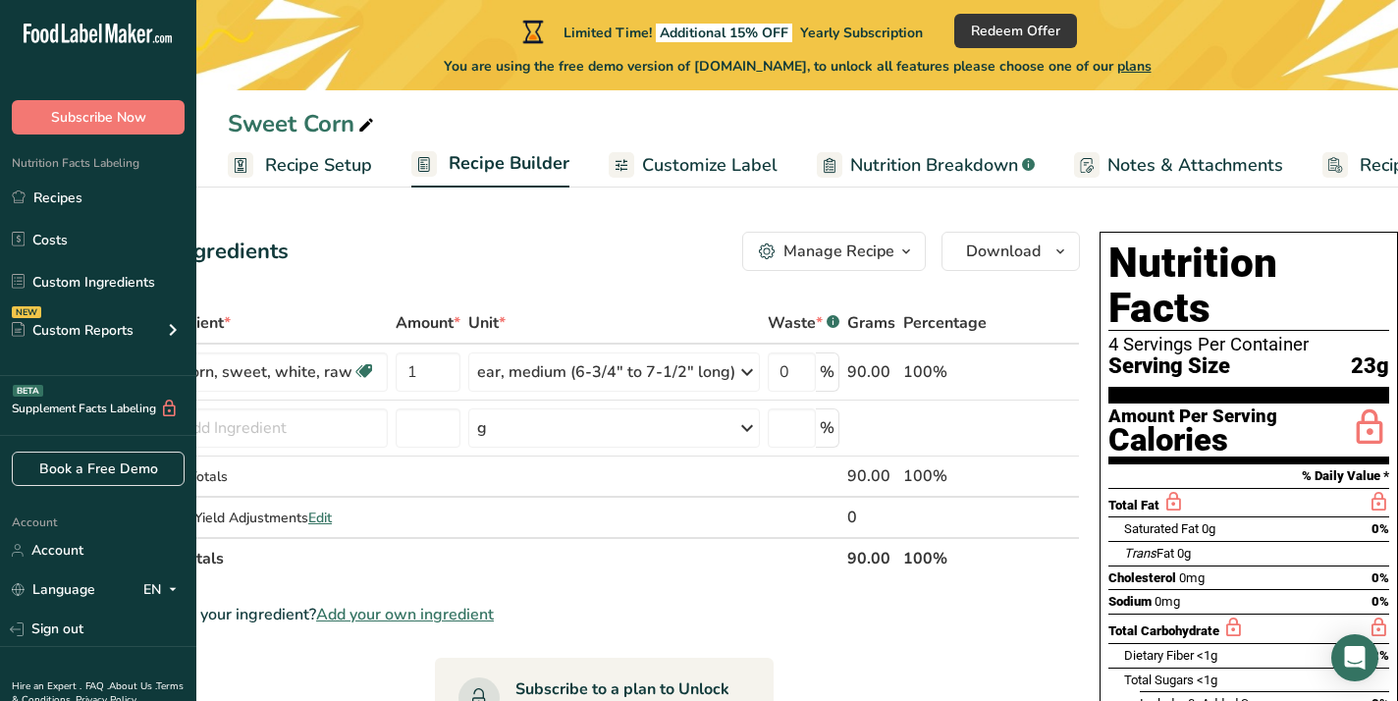
scroll to position [0, 99]
click at [1054, 249] on icon "button" at bounding box center [1062, 252] width 16 height 25
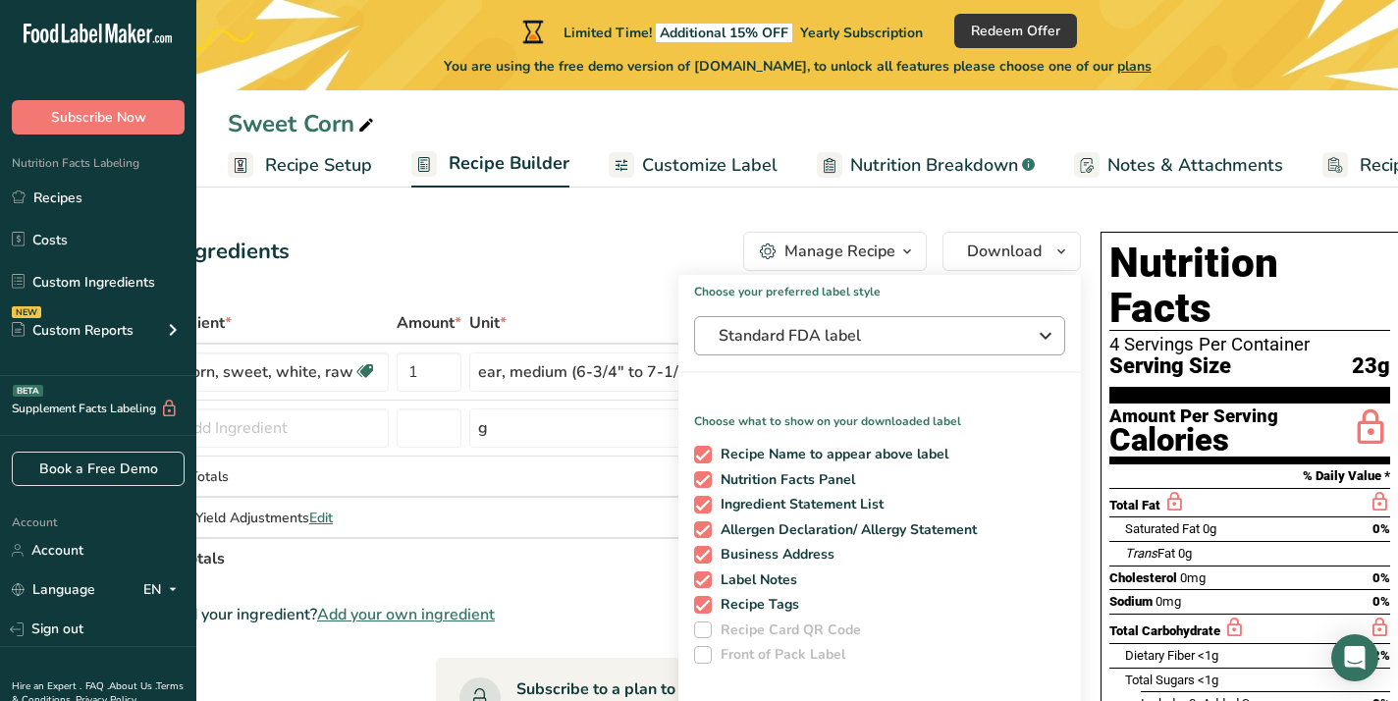
click at [1039, 331] on icon "button" at bounding box center [1046, 335] width 24 height 35
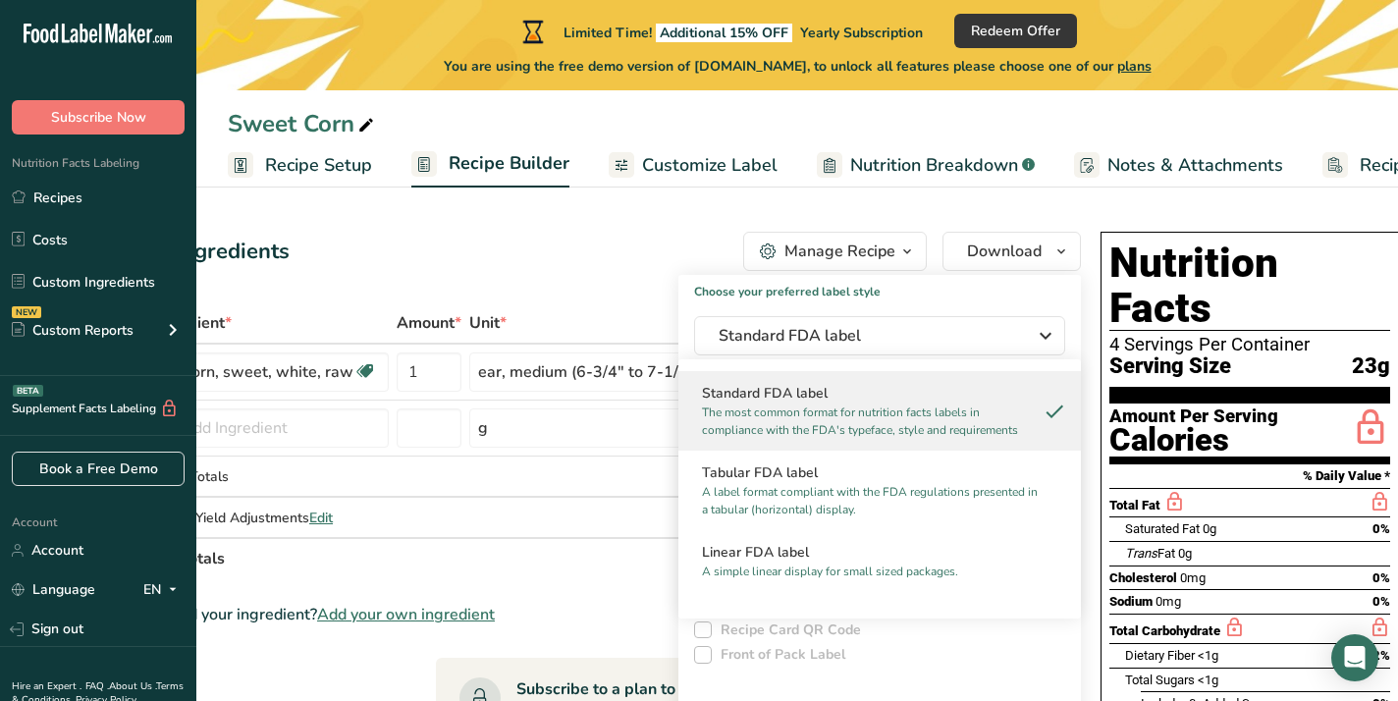
click at [903, 416] on p "The most common format for nutrition facts labels in compliance with the FDA's …" at bounding box center [871, 421] width 338 height 35
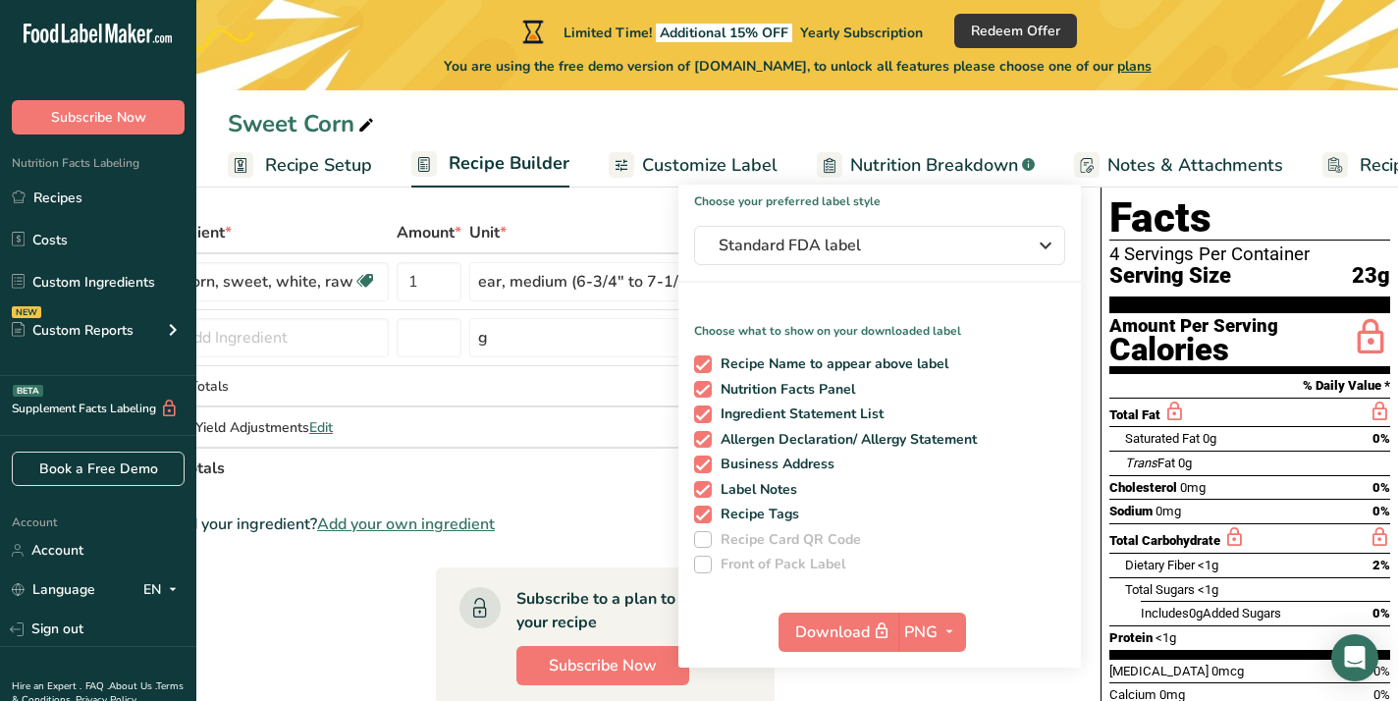
scroll to position [114, 0]
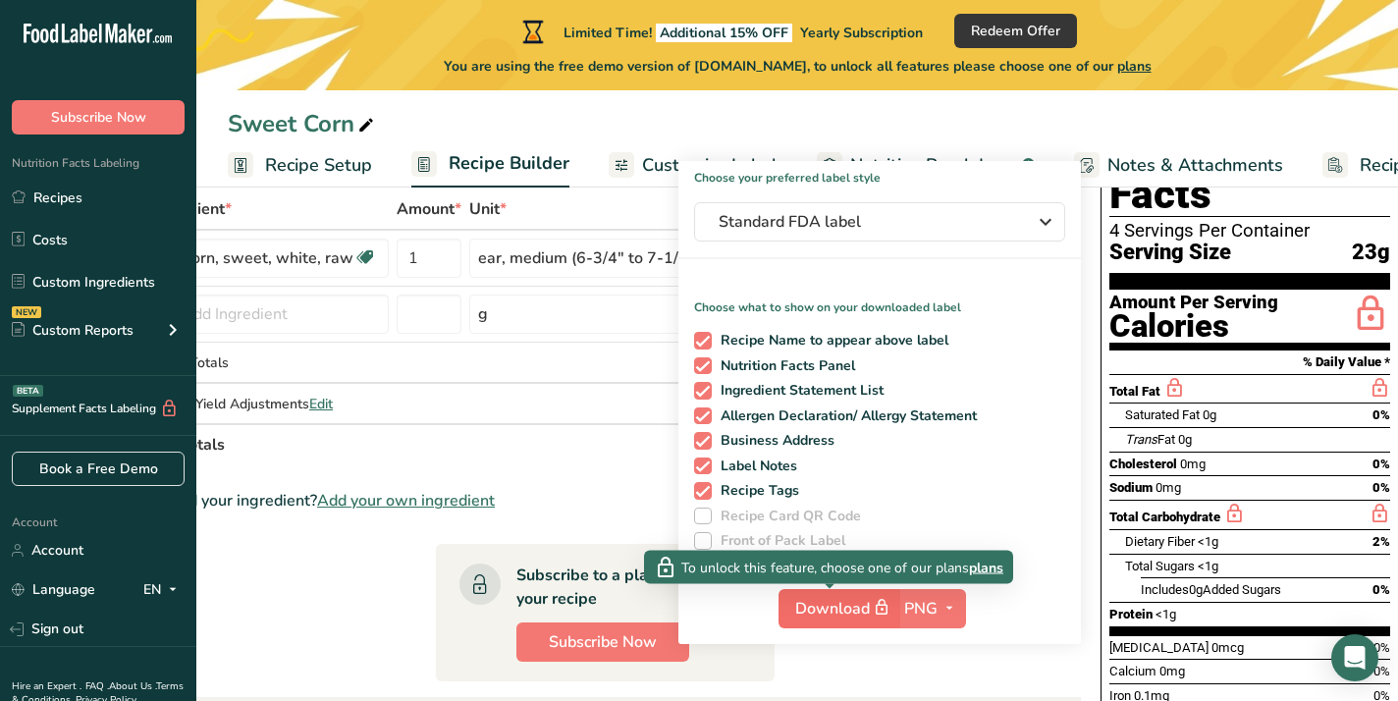
click at [827, 607] on span "Download" at bounding box center [844, 608] width 98 height 25
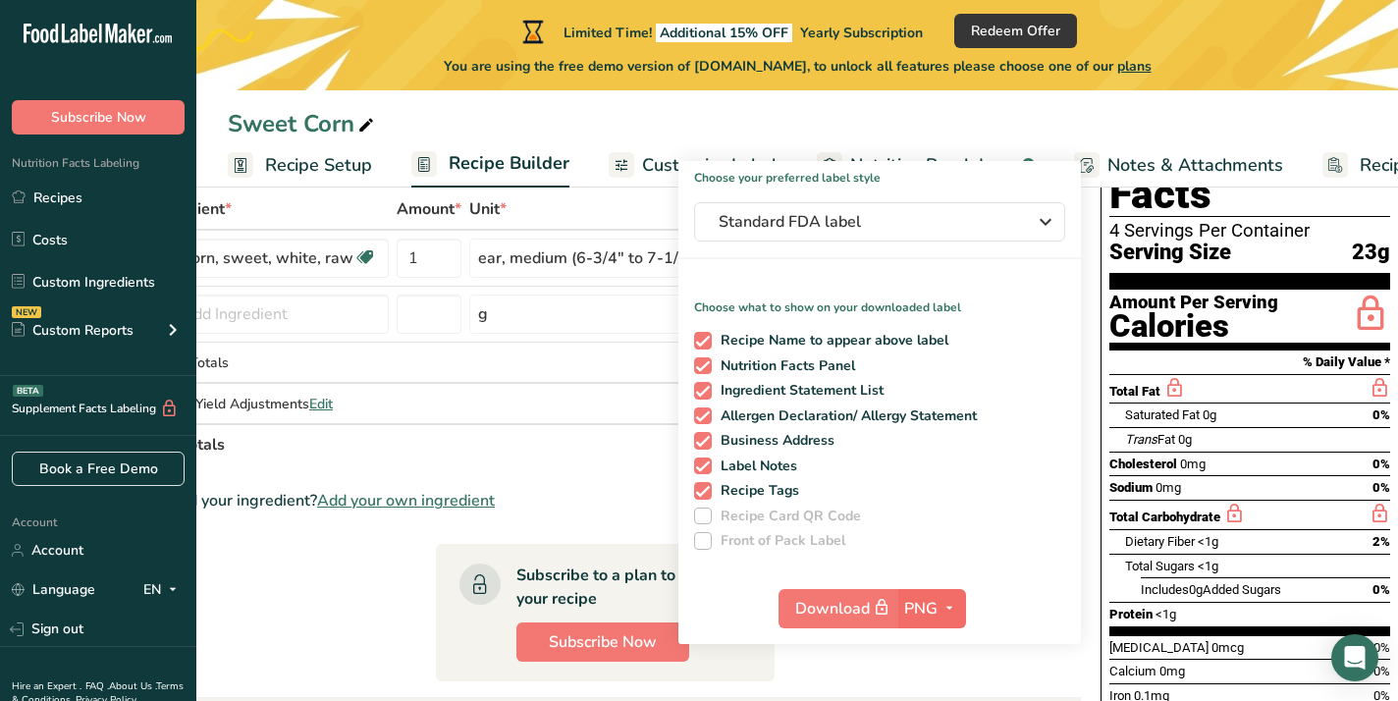
click at [912, 606] on span "PNG" at bounding box center [920, 609] width 33 height 24
click at [917, 649] on link "PNG" at bounding box center [934, 648] width 63 height 32
click at [944, 606] on icon "button" at bounding box center [950, 608] width 16 height 25
click at [919, 678] on link "BMP" at bounding box center [934, 681] width 63 height 32
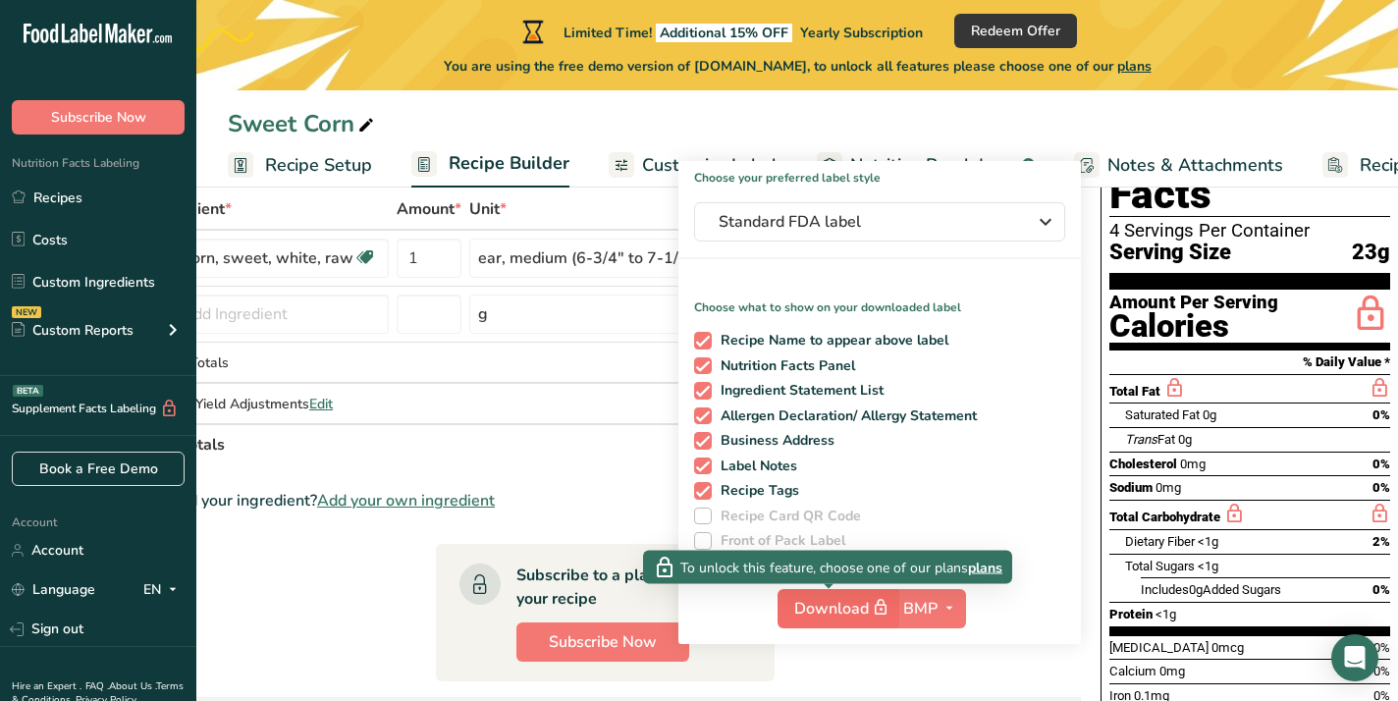
click at [872, 613] on icon "button" at bounding box center [881, 607] width 18 height 27
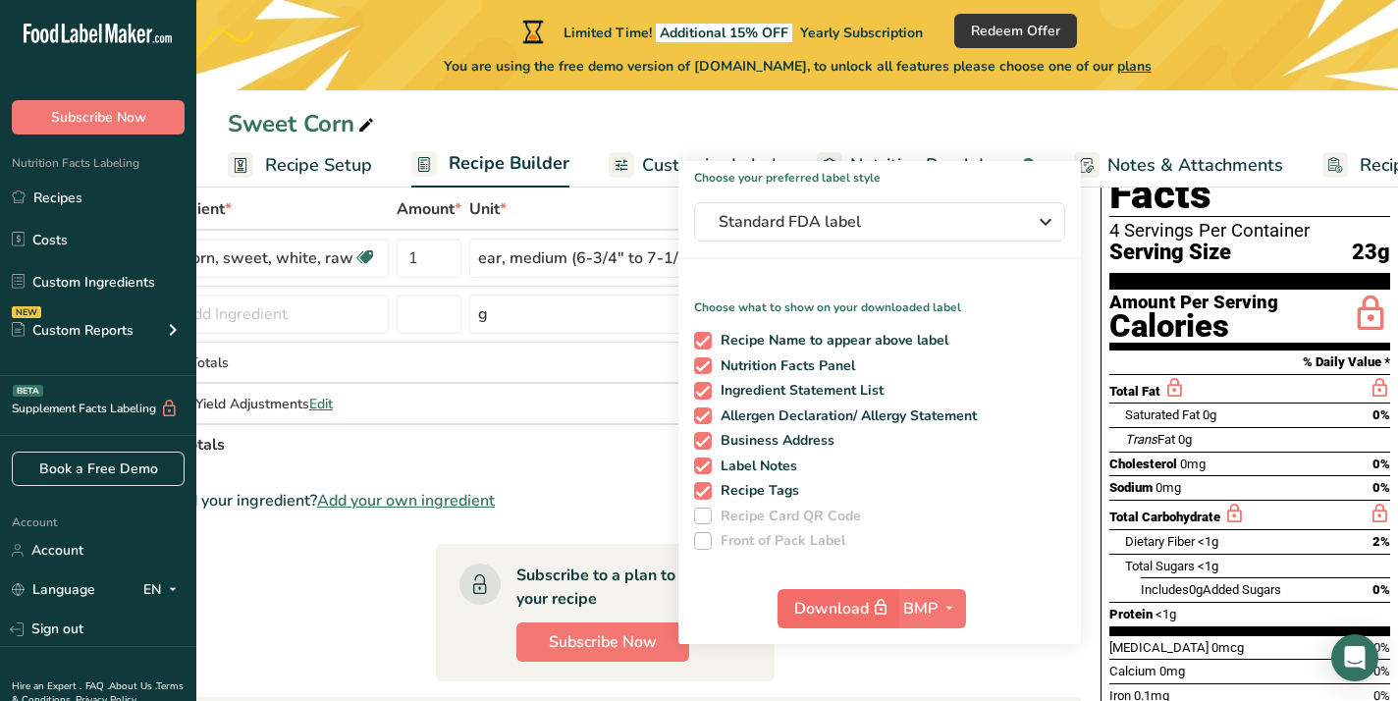
click at [872, 613] on icon "button" at bounding box center [881, 607] width 18 height 27
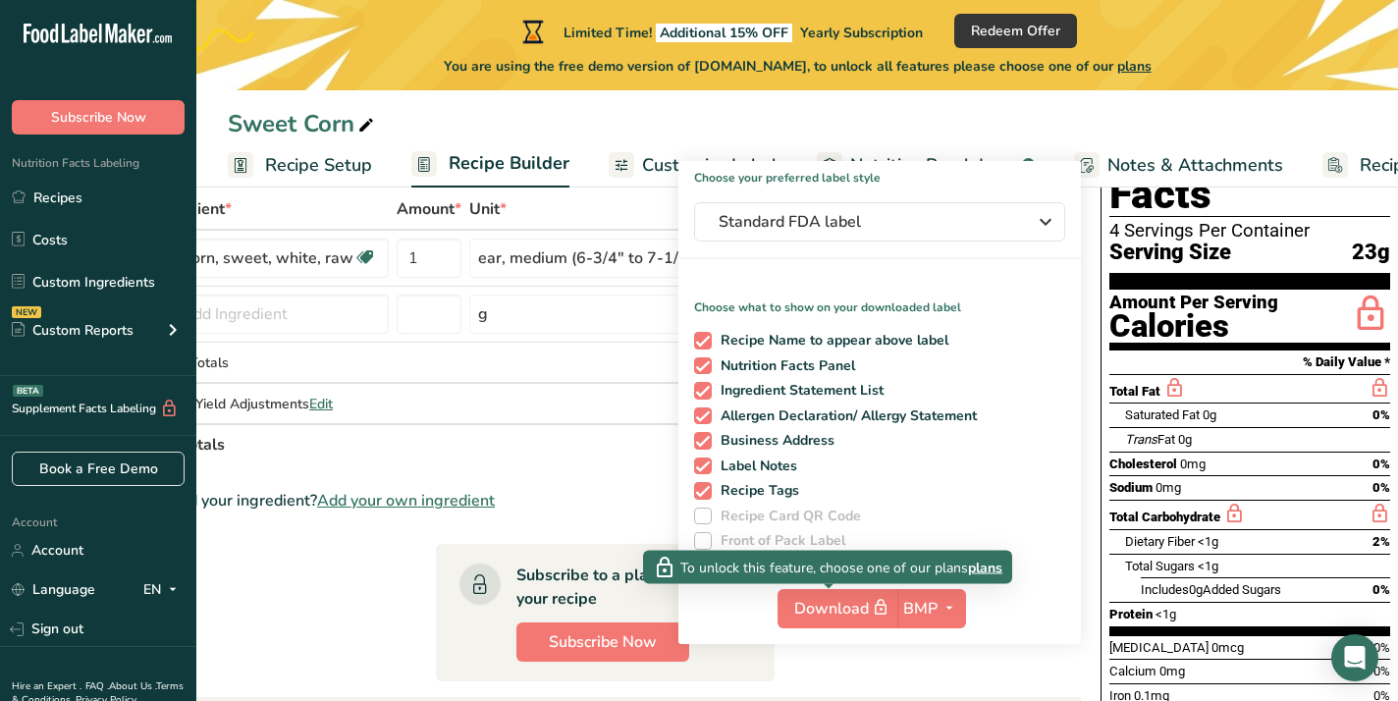
click at [979, 570] on span "plans" at bounding box center [985, 567] width 34 height 21
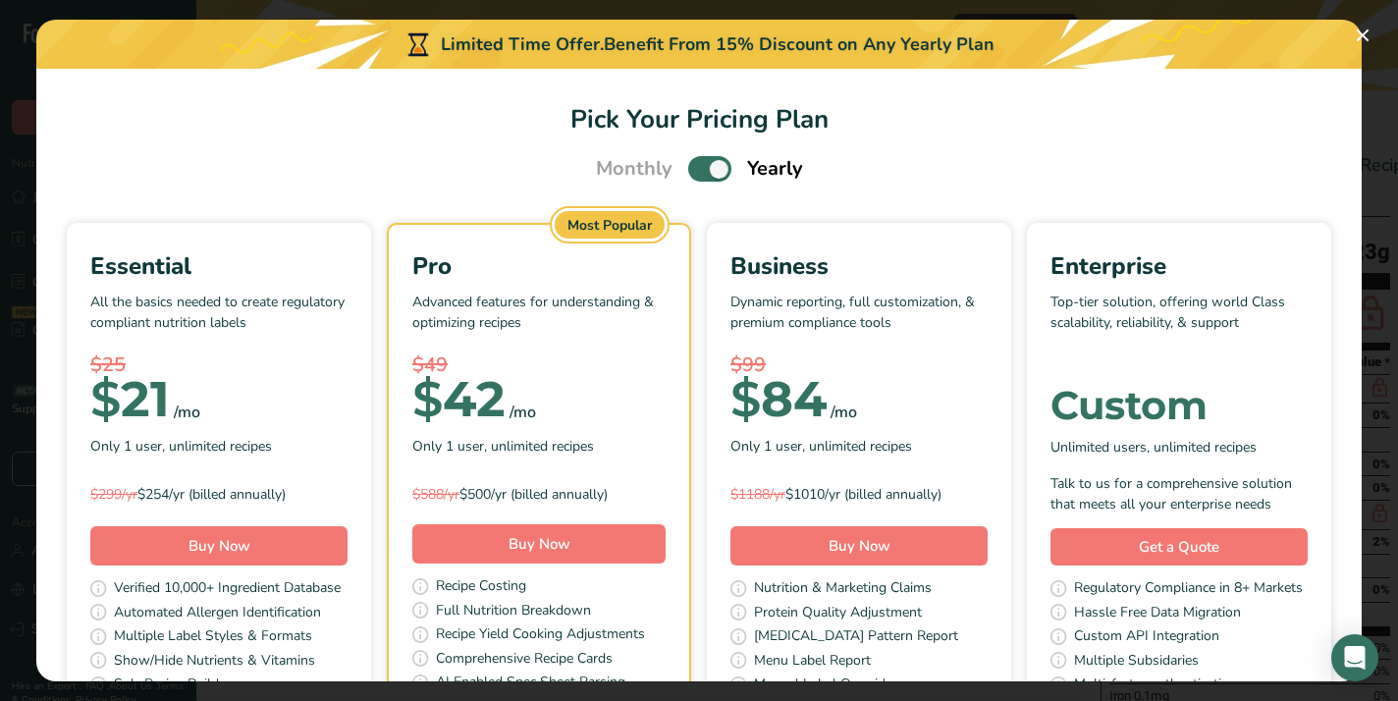
scroll to position [0, 0]
click at [825, 105] on h1 "Pick Your Pricing Plan" at bounding box center [699, 119] width 1279 height 38
click at [1364, 33] on button "Pick Your Pricing Plan Modal" at bounding box center [1362, 35] width 31 height 31
